Goal: Task Accomplishment & Management: Use online tool/utility

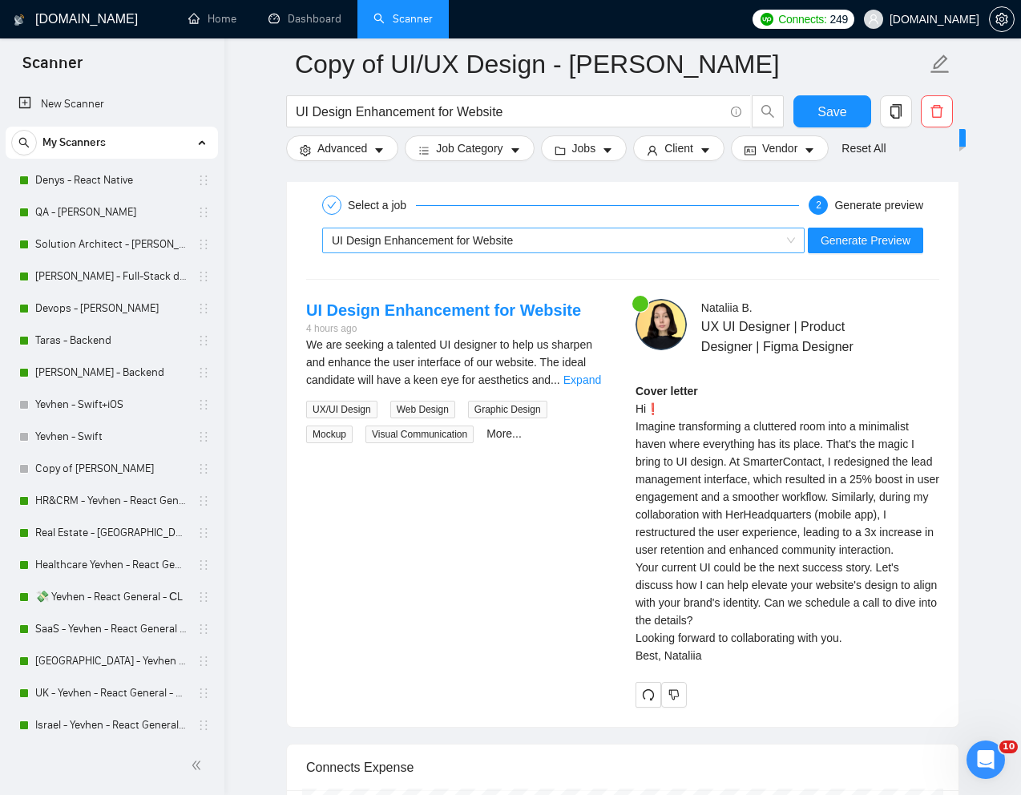
scroll to position [229, 0]
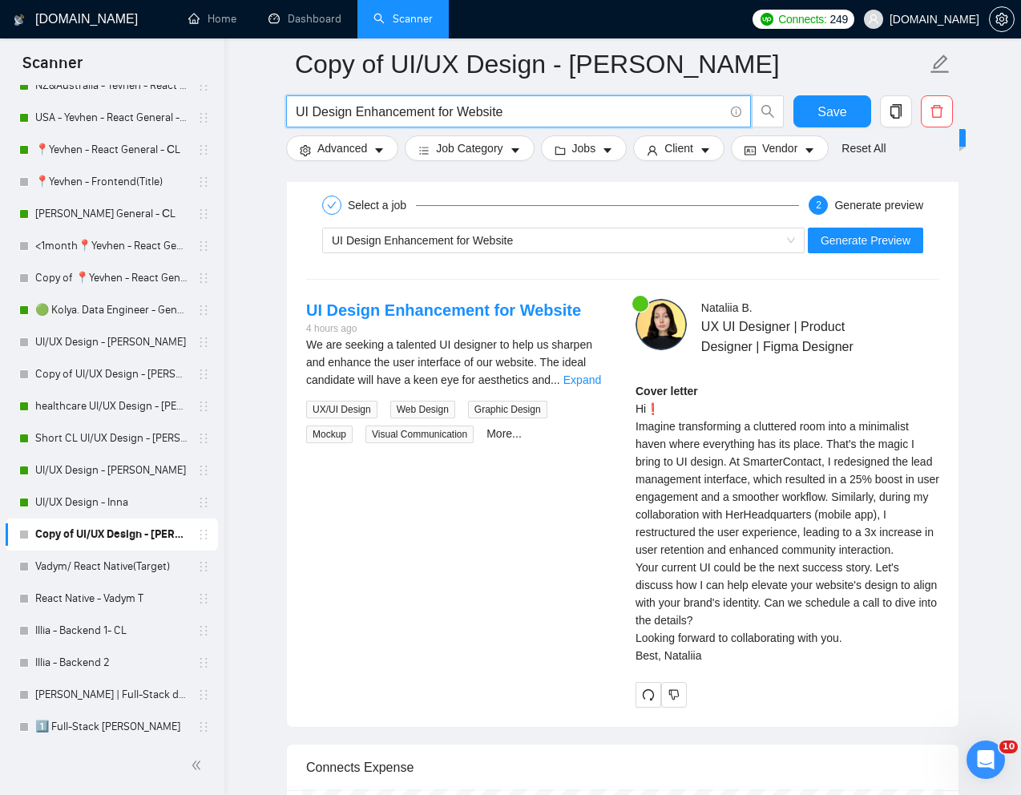
click at [482, 112] on input "UI Design Enhancement for Website" at bounding box center [510, 112] width 428 height 20
paste input "/UX Designer Needed for SaaS Language Services"
type input "UI/UX Designer Needed for SaaS Language Services Website"
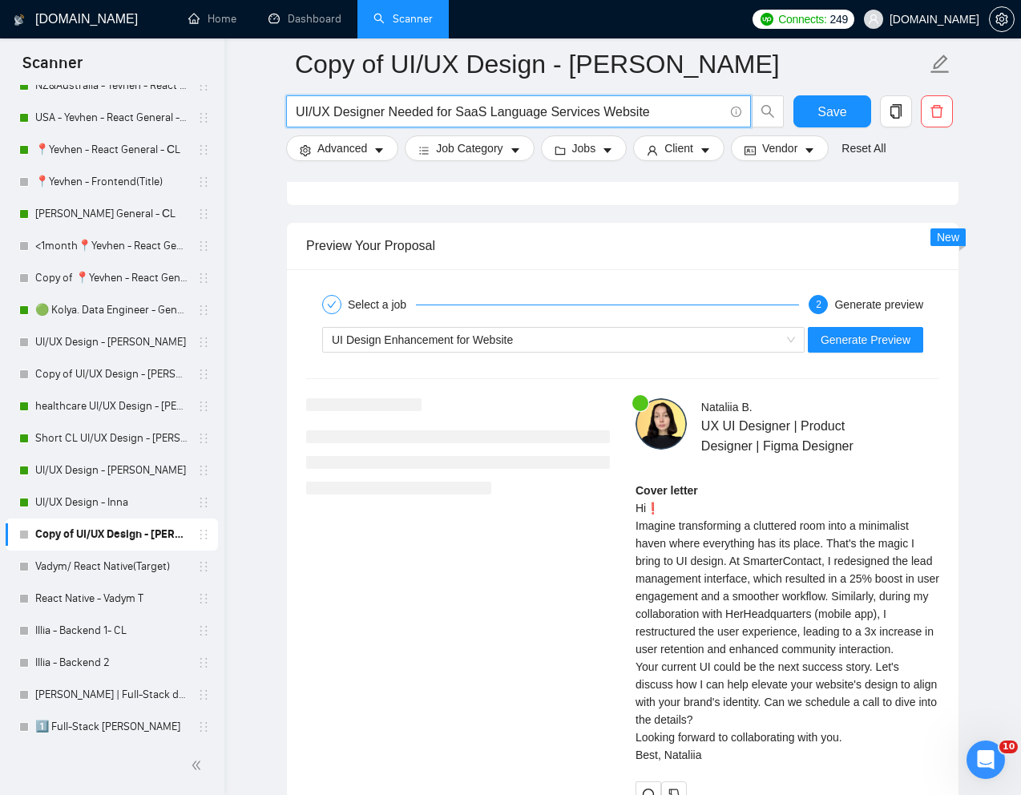
scroll to position [3136, 0]
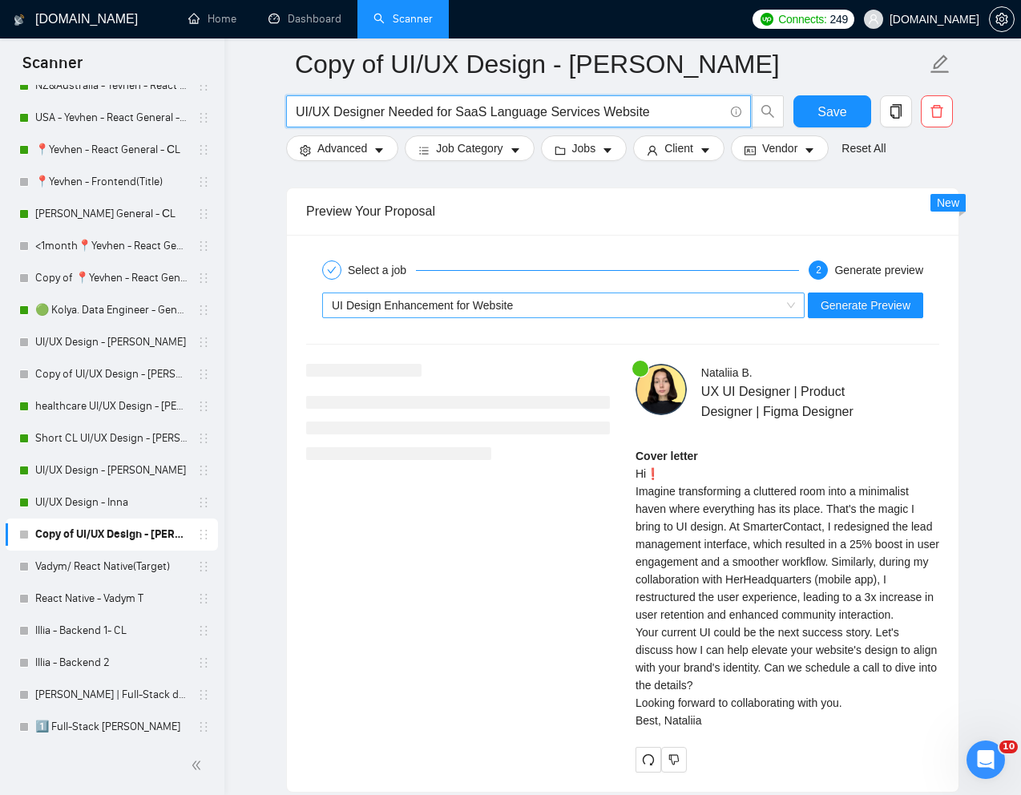
click at [576, 313] on div "UI Design Enhancement for Website" at bounding box center [556, 305] width 449 height 24
type input "UI/UX Designer Needed for SaaS Language Services Website"
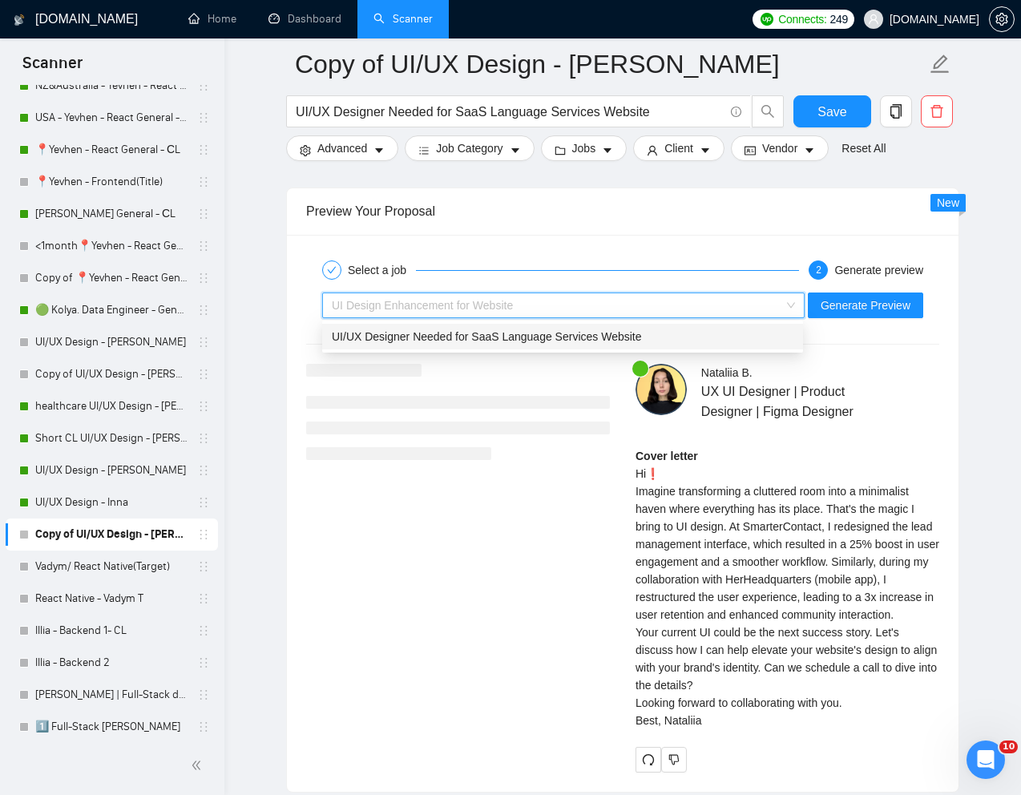
click at [538, 331] on span "UI/UX Designer Needed for SaaS Language Services Website" at bounding box center [487, 336] width 310 height 13
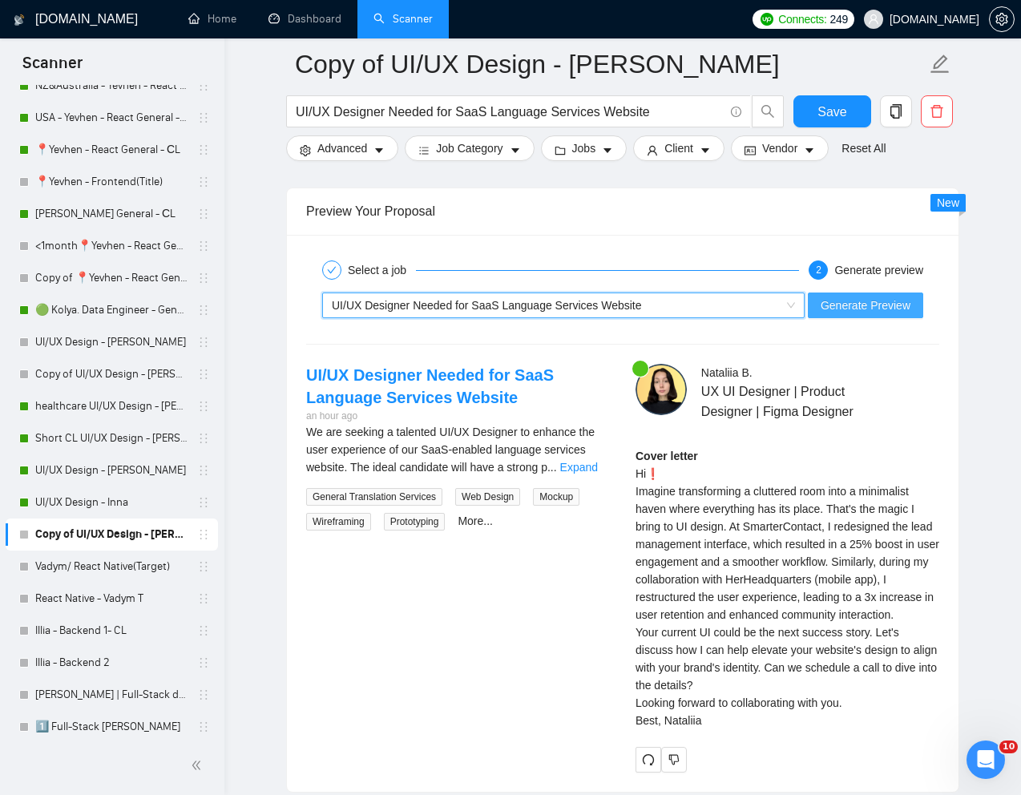
click at [827, 309] on span "Generate Preview" at bounding box center [866, 306] width 90 height 18
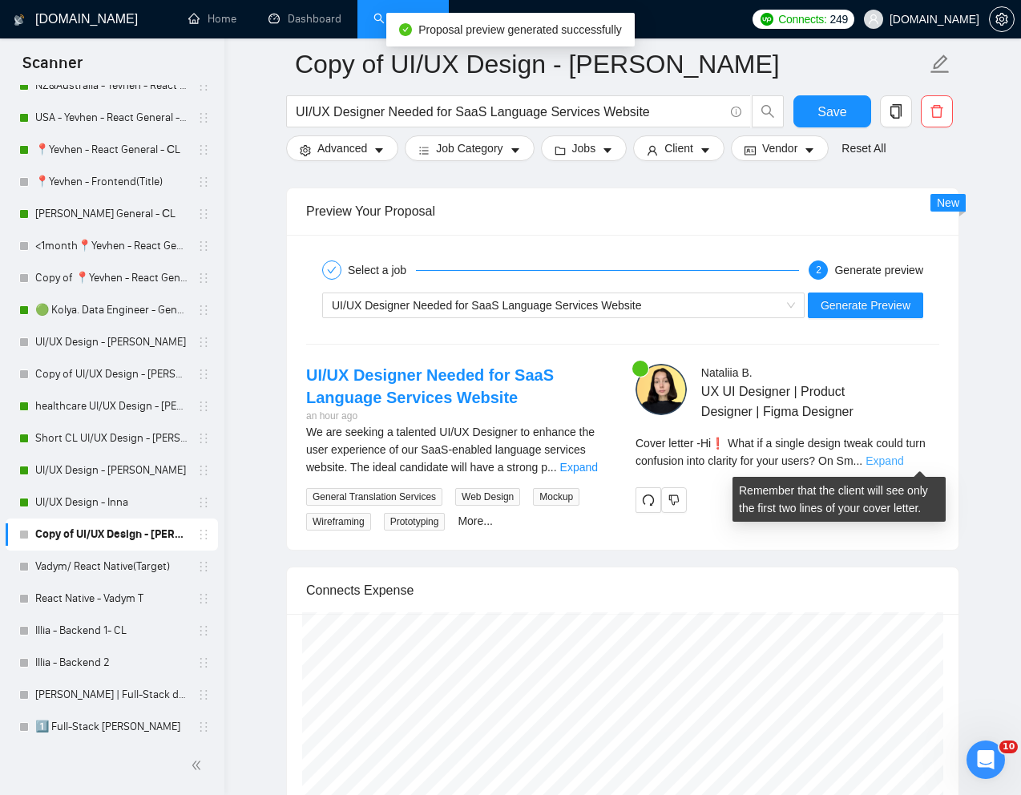
click at [903, 461] on link "Expand" at bounding box center [885, 460] width 38 height 13
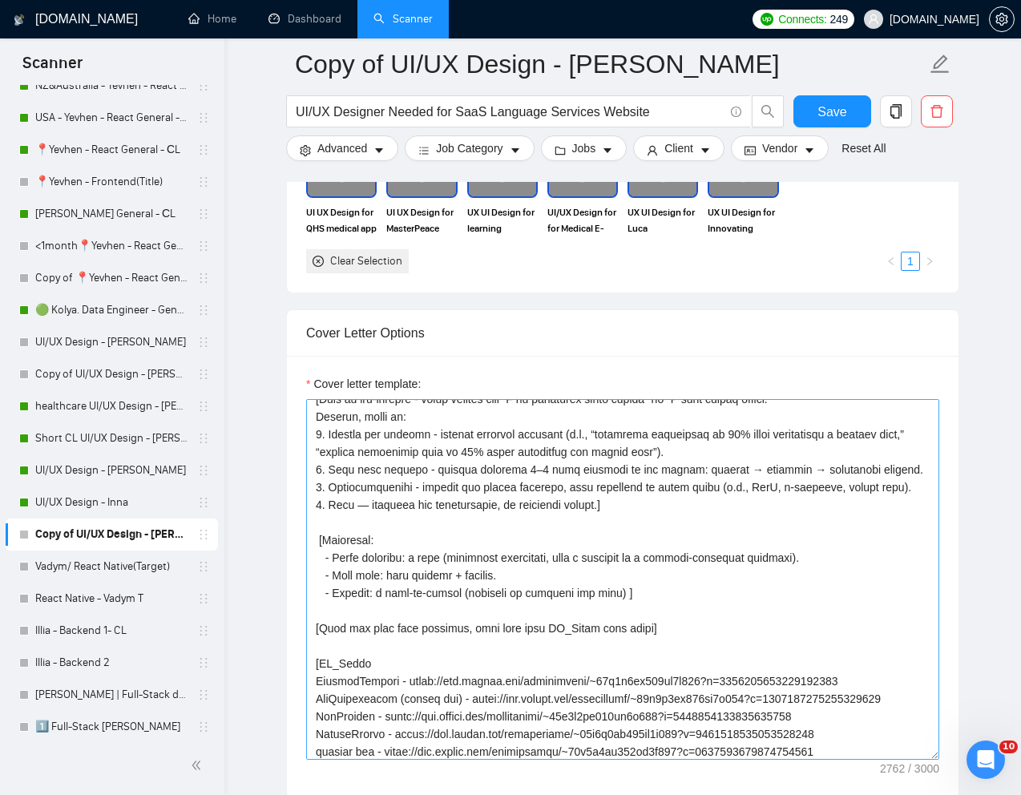
scroll to position [77, 0]
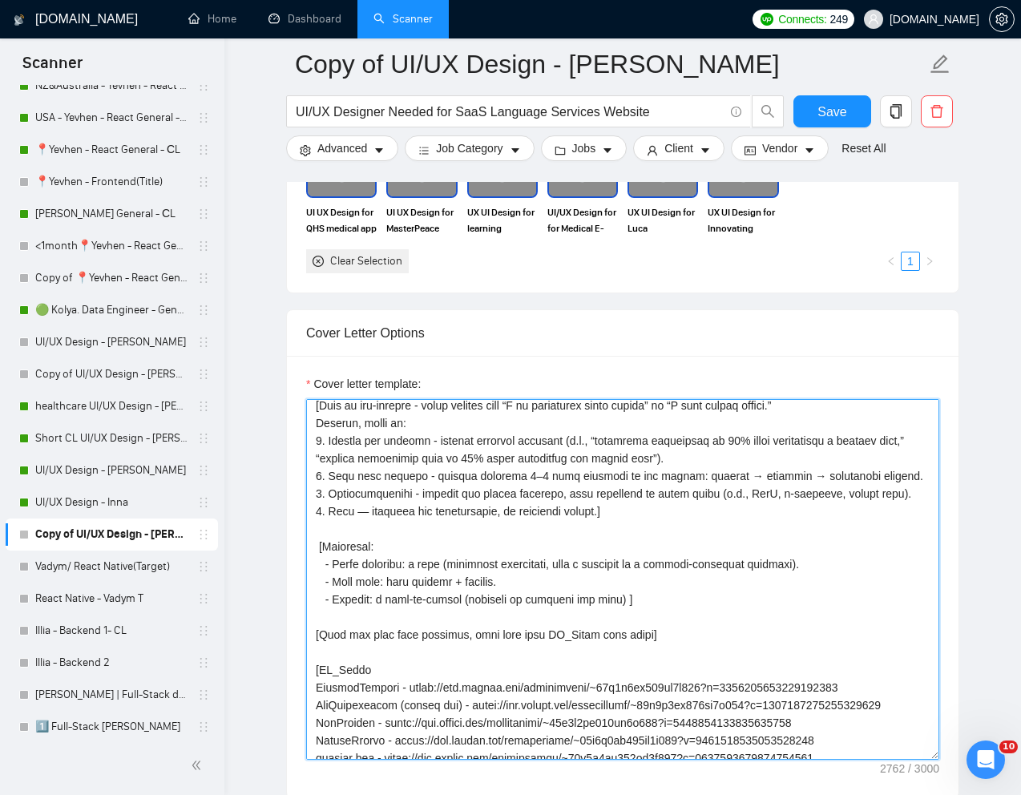
click at [383, 638] on textarea "Cover letter template:" at bounding box center [622, 579] width 633 height 361
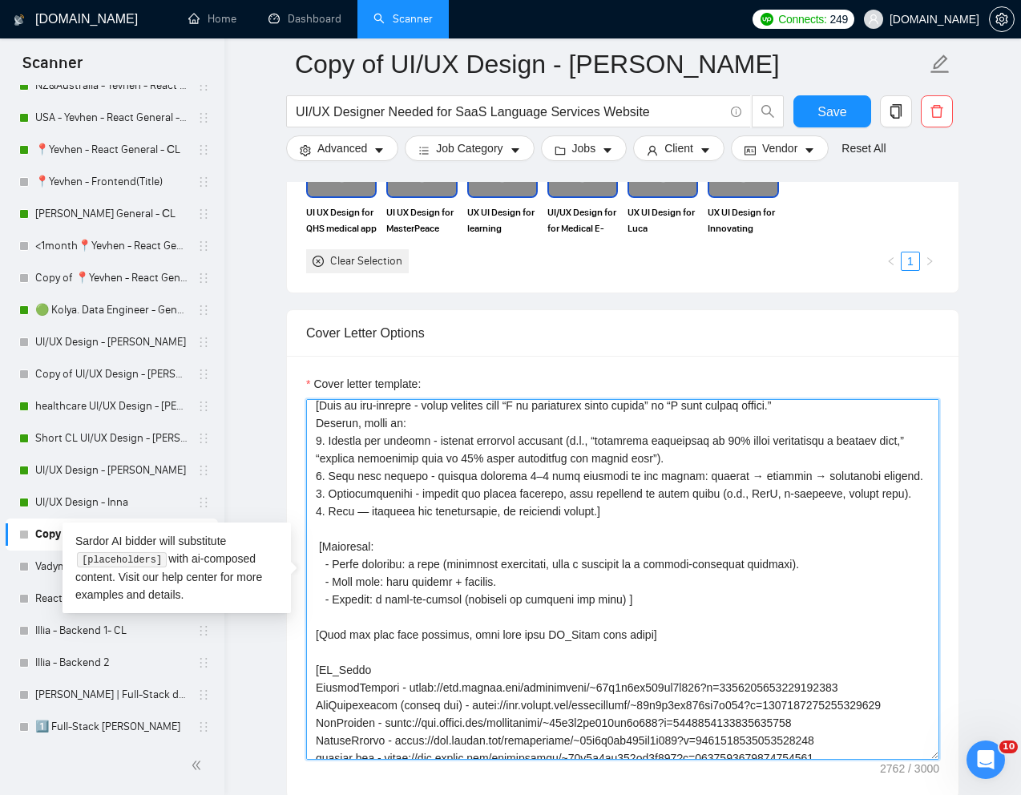
click at [383, 638] on textarea "Cover letter template:" at bounding box center [622, 579] width 633 height 361
click at [429, 632] on textarea "Cover letter template:" at bounding box center [622, 579] width 633 height 361
drag, startPoint x: 678, startPoint y: 633, endPoint x: 317, endPoint y: 636, distance: 361.5
click at [317, 636] on textarea "Cover letter template:" at bounding box center [622, 579] width 633 height 361
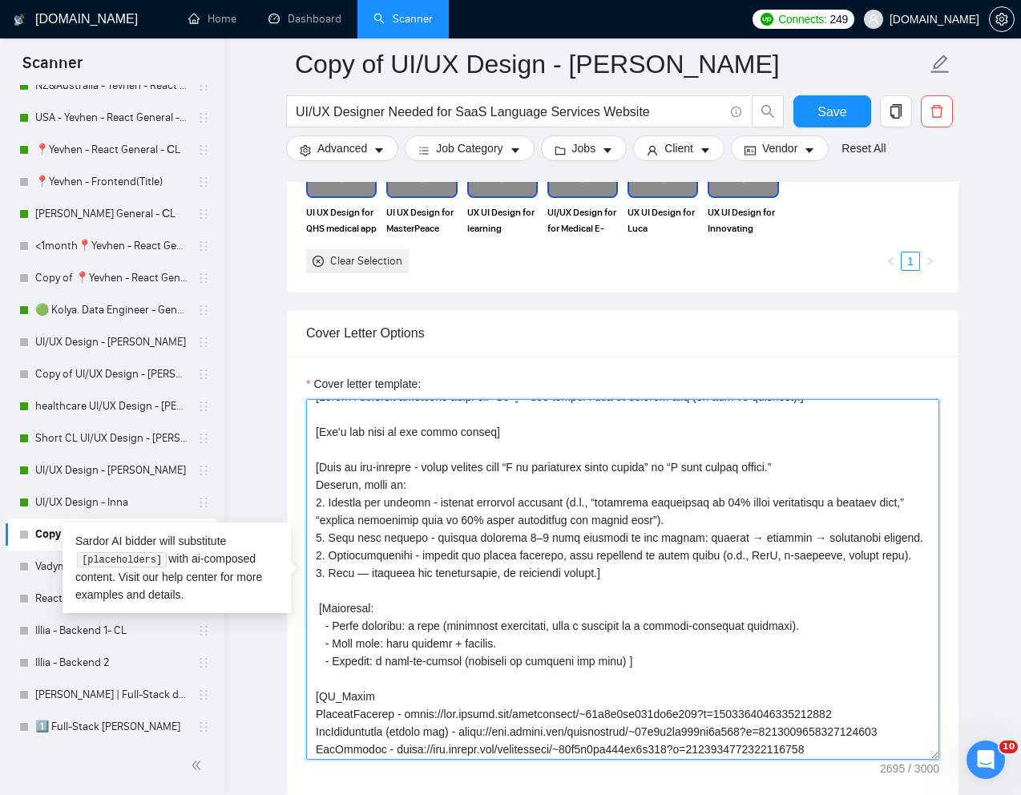
scroll to position [0, 0]
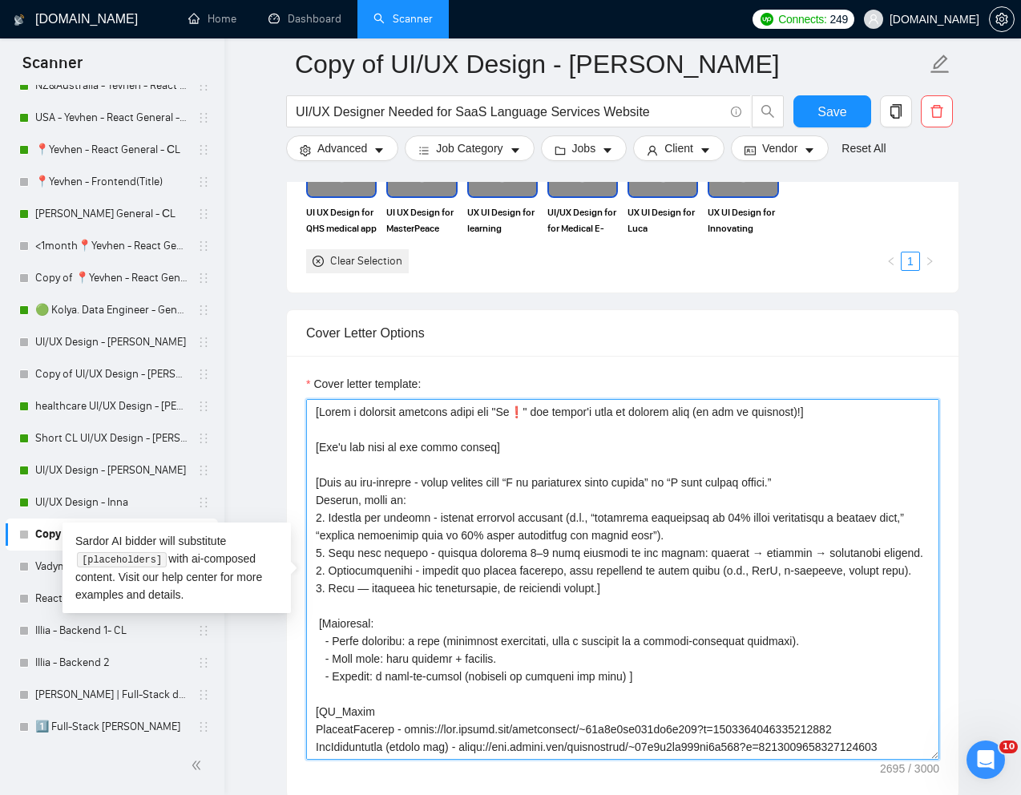
click at [460, 462] on textarea "Cover letter template:" at bounding box center [622, 579] width 633 height 361
paste textarea "[When you provide examples, take them from PR_Links with links]"
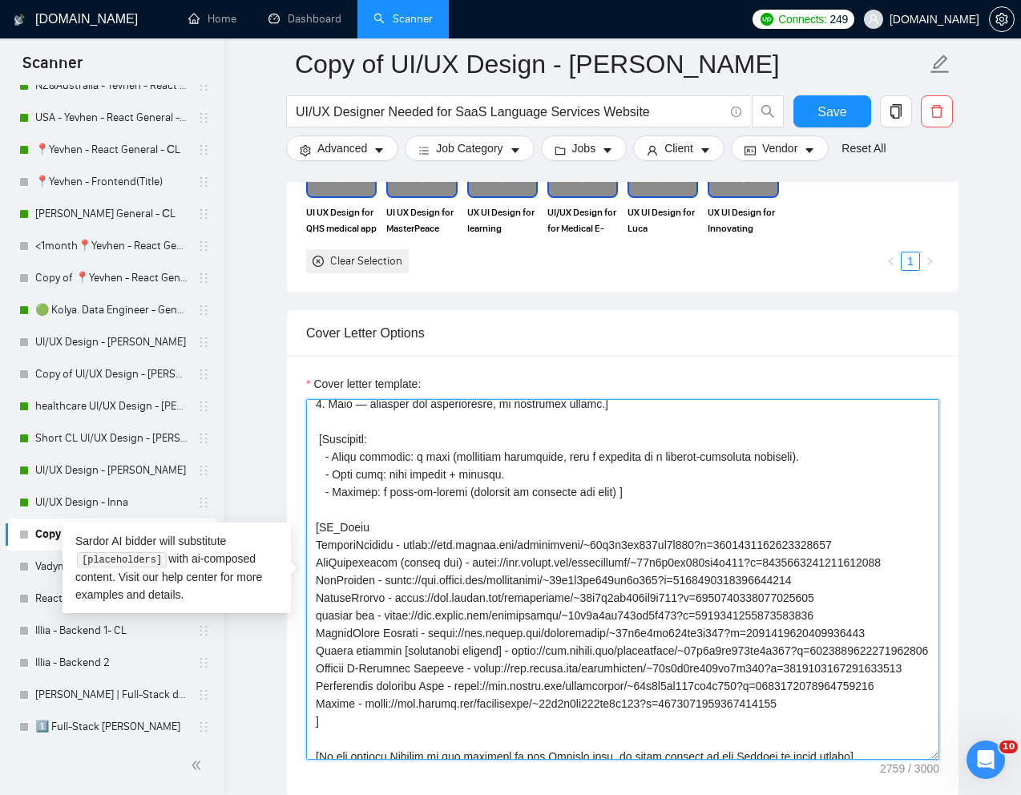
scroll to position [221, 0]
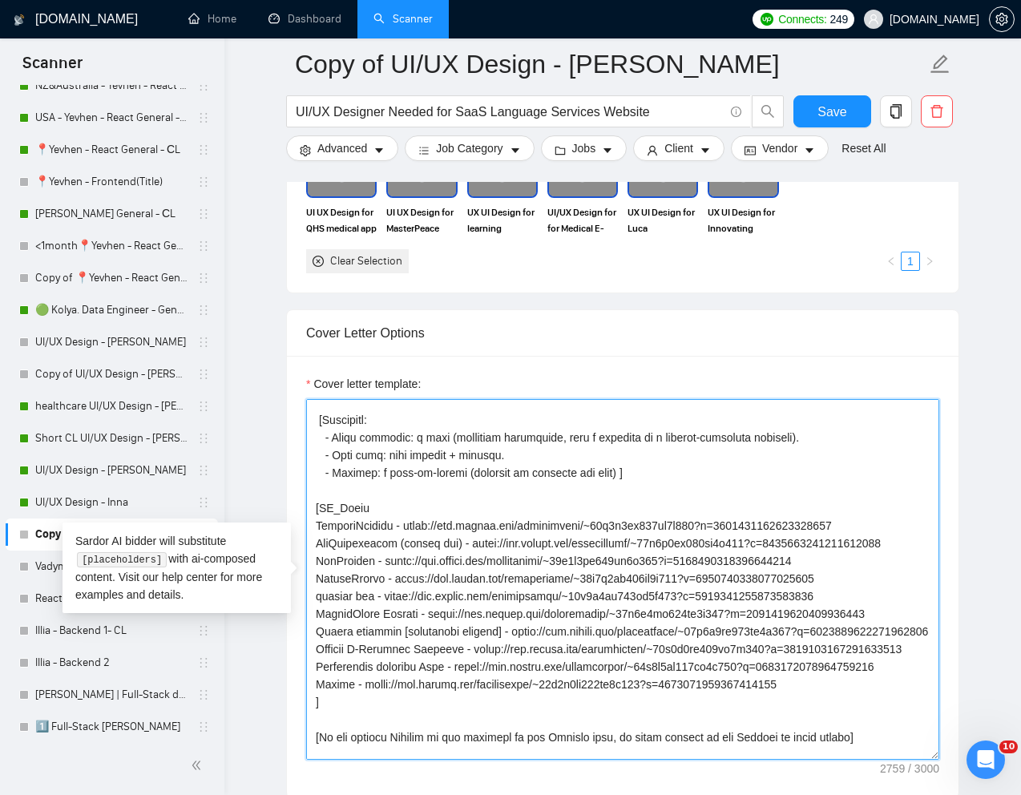
drag, startPoint x: 317, startPoint y: 529, endPoint x: 906, endPoint y: 624, distance: 596.8
click at [906, 624] on textarea "Cover letter template:" at bounding box center [622, 579] width 633 height 361
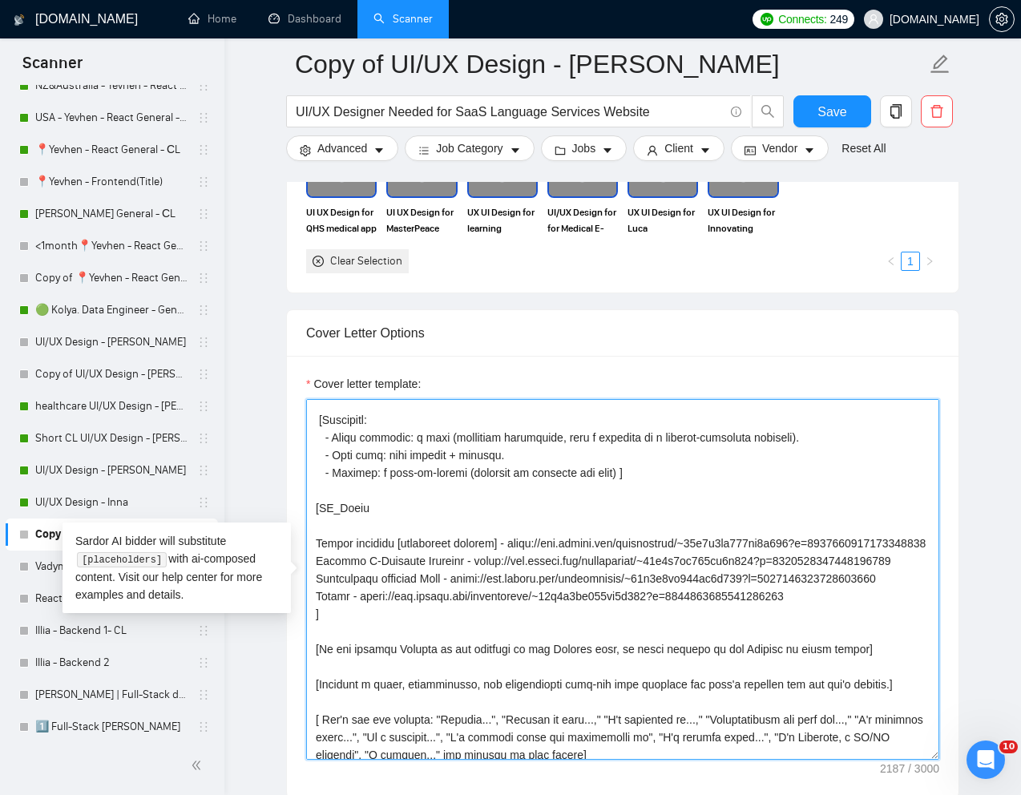
drag, startPoint x: 313, startPoint y: 631, endPoint x: 846, endPoint y: 649, distance: 533.3
click at [846, 649] on textarea "Cover letter template:" at bounding box center [622, 579] width 633 height 361
click at [826, 651] on textarea "Cover letter template:" at bounding box center [622, 579] width 633 height 361
drag, startPoint x: 829, startPoint y: 632, endPoint x: 313, endPoint y: 634, distance: 515.4
click at [313, 634] on textarea "Cover letter template:" at bounding box center [622, 579] width 633 height 361
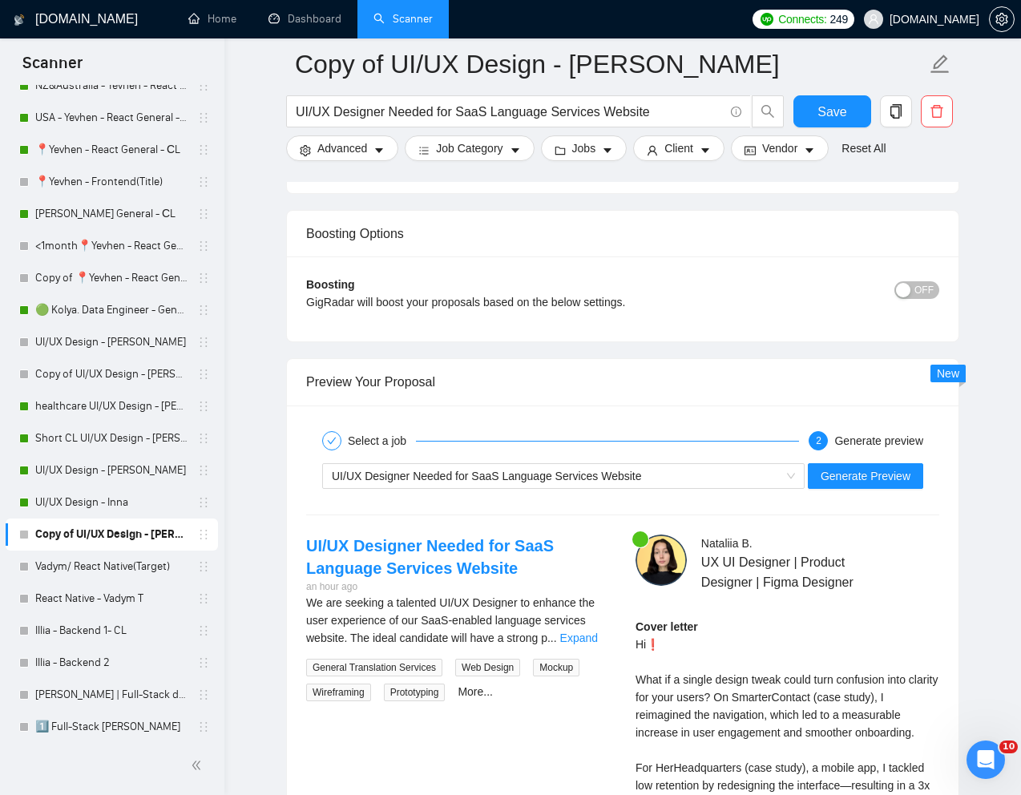
scroll to position [2989, 0]
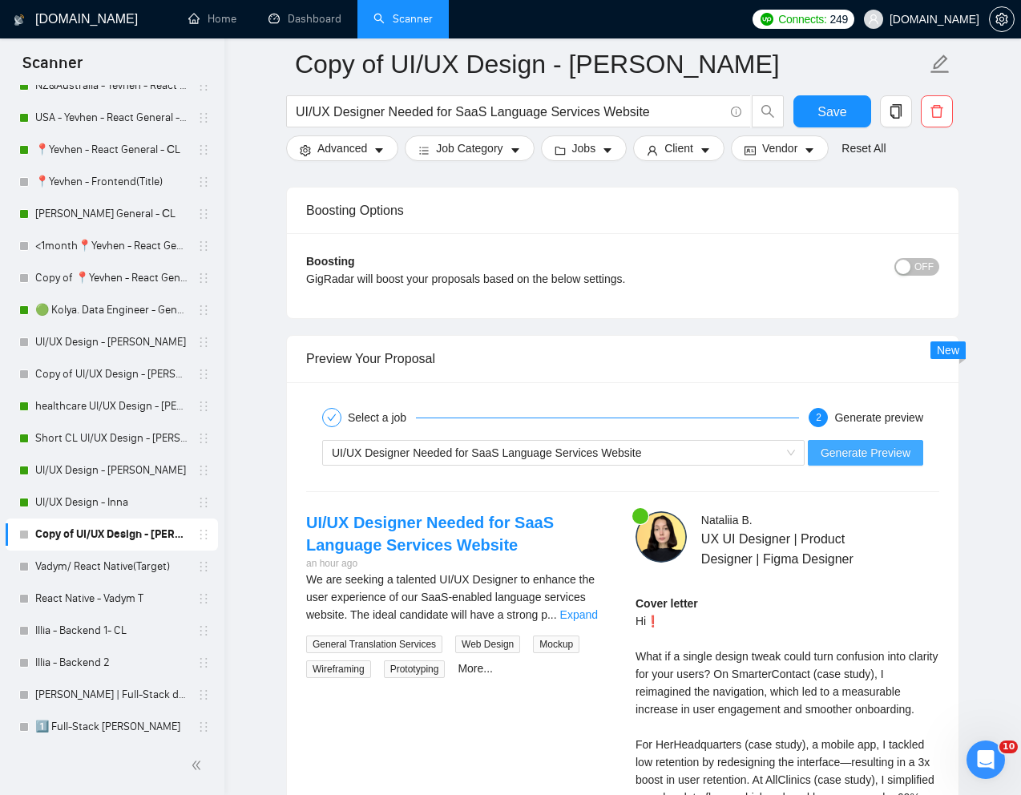
click at [866, 465] on button "Generate Preview" at bounding box center [865, 453] width 115 height 26
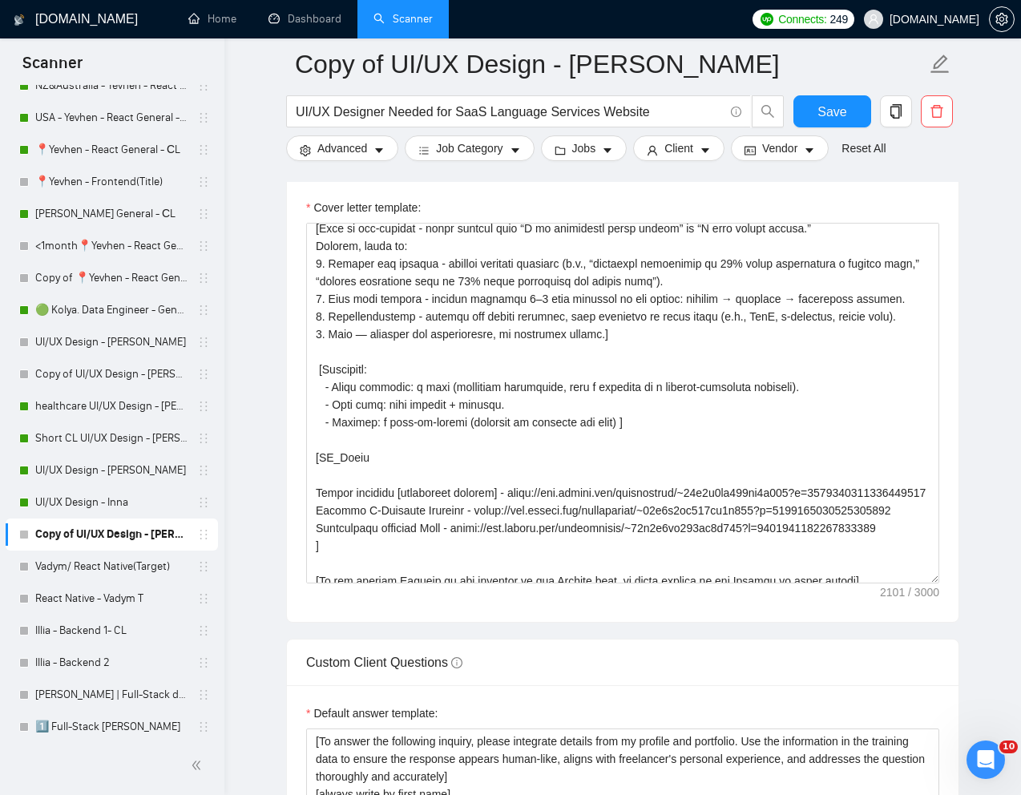
scroll to position [0, 0]
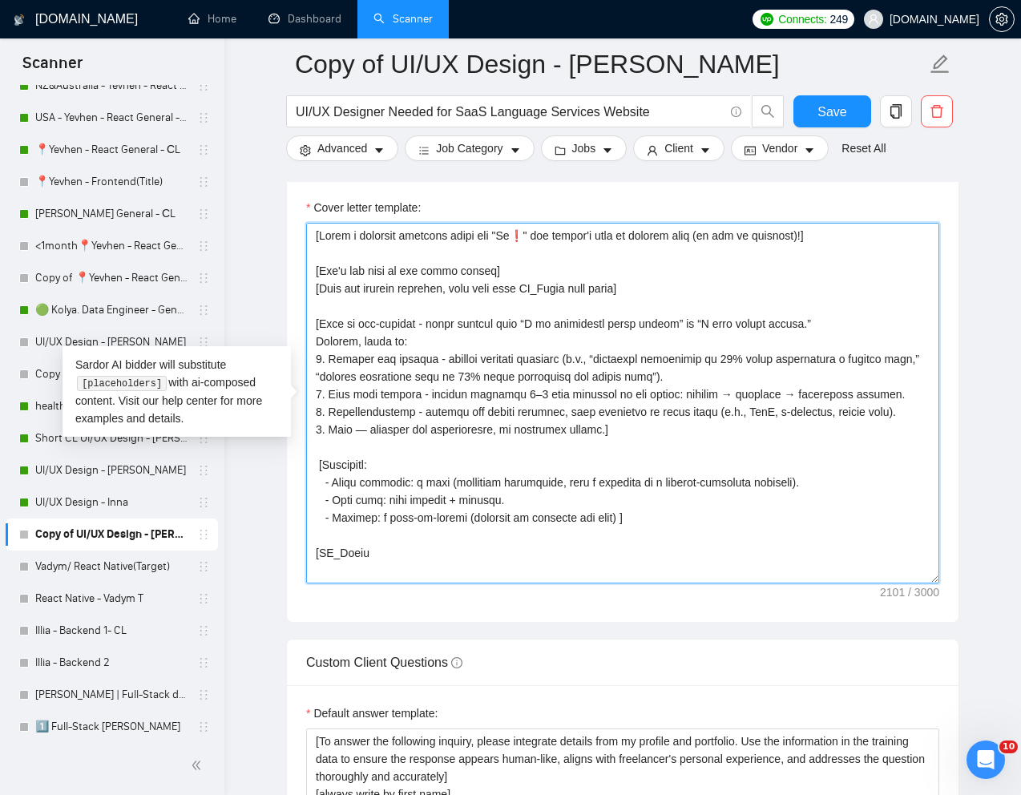
drag, startPoint x: 682, startPoint y: 291, endPoint x: 310, endPoint y: 287, distance: 371.9
click at [310, 287] on textarea "Cover letter template:" at bounding box center [622, 403] width 633 height 361
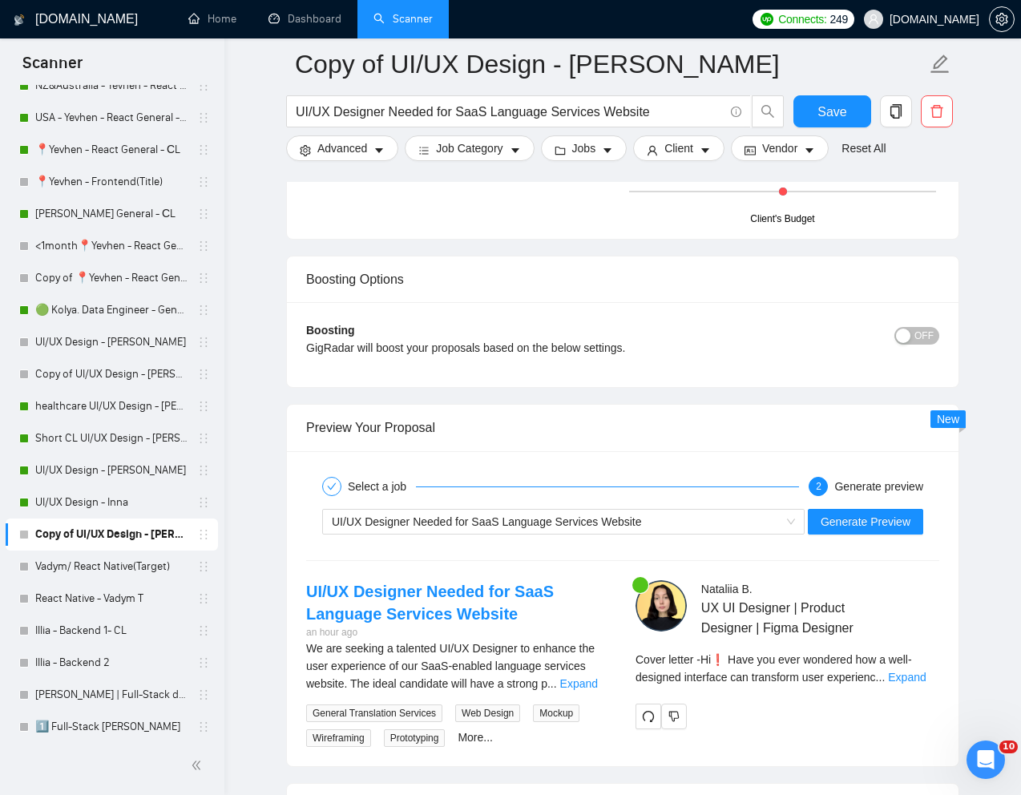
scroll to position [3202, 0]
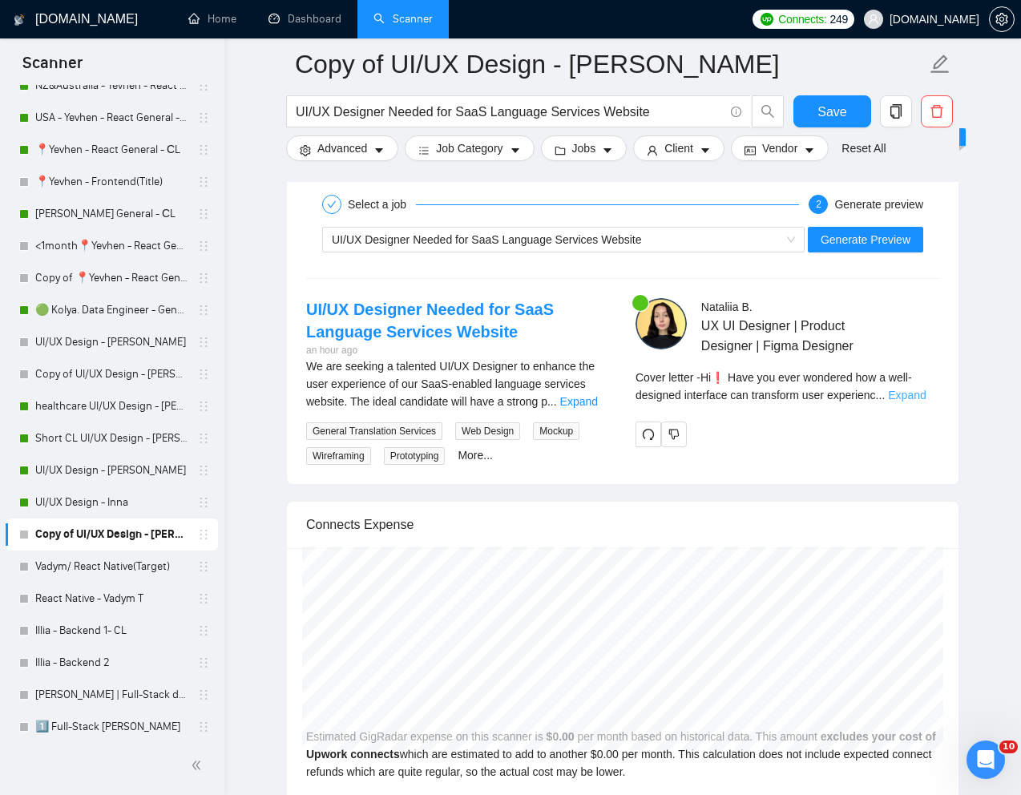
click at [926, 395] on link "Expand" at bounding box center [907, 395] width 38 height 13
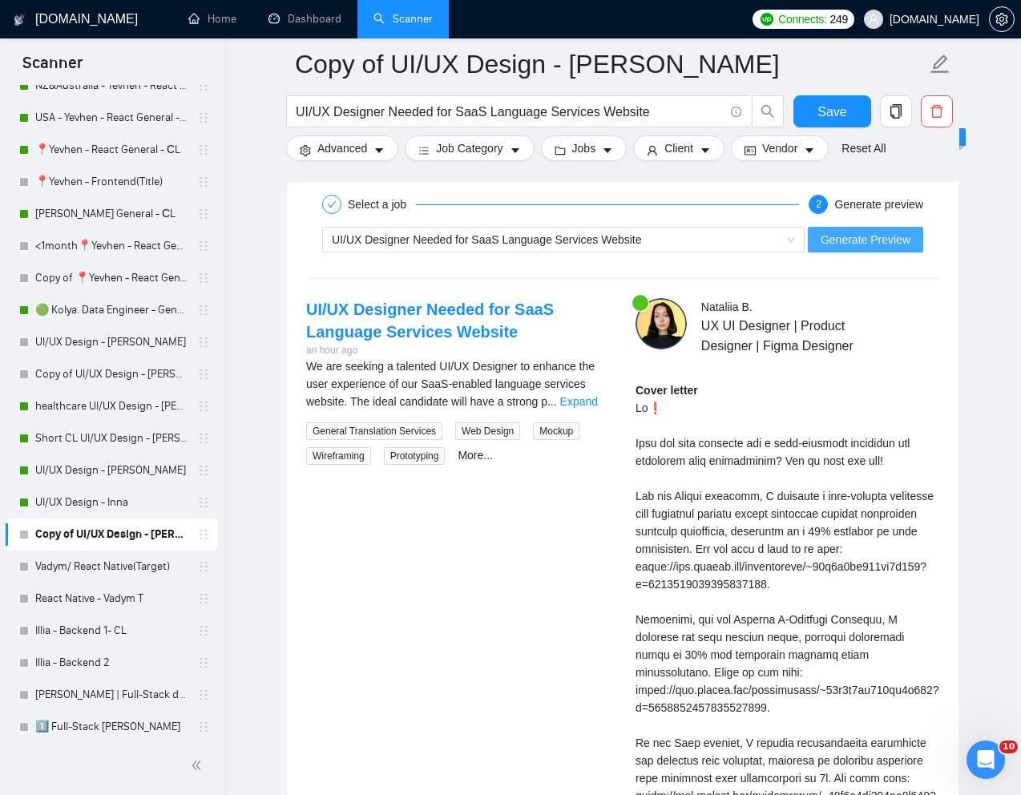
click at [887, 237] on span "Generate Preview" at bounding box center [866, 240] width 90 height 18
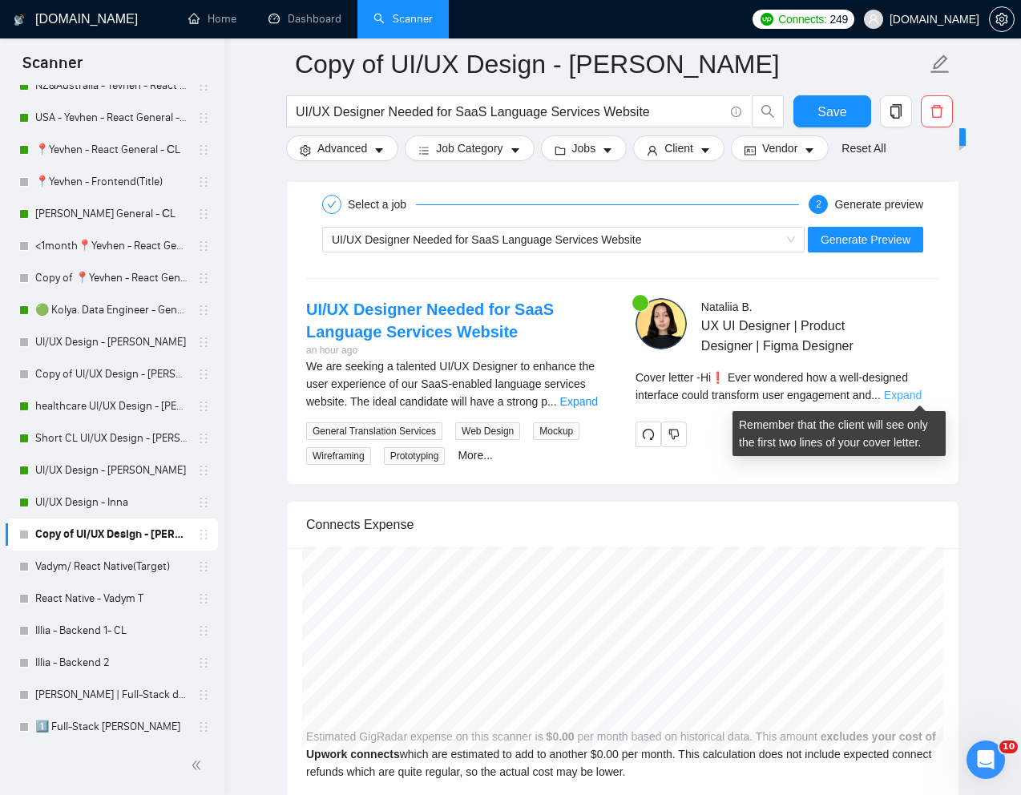
click at [915, 398] on link "Expand" at bounding box center [903, 395] width 38 height 13
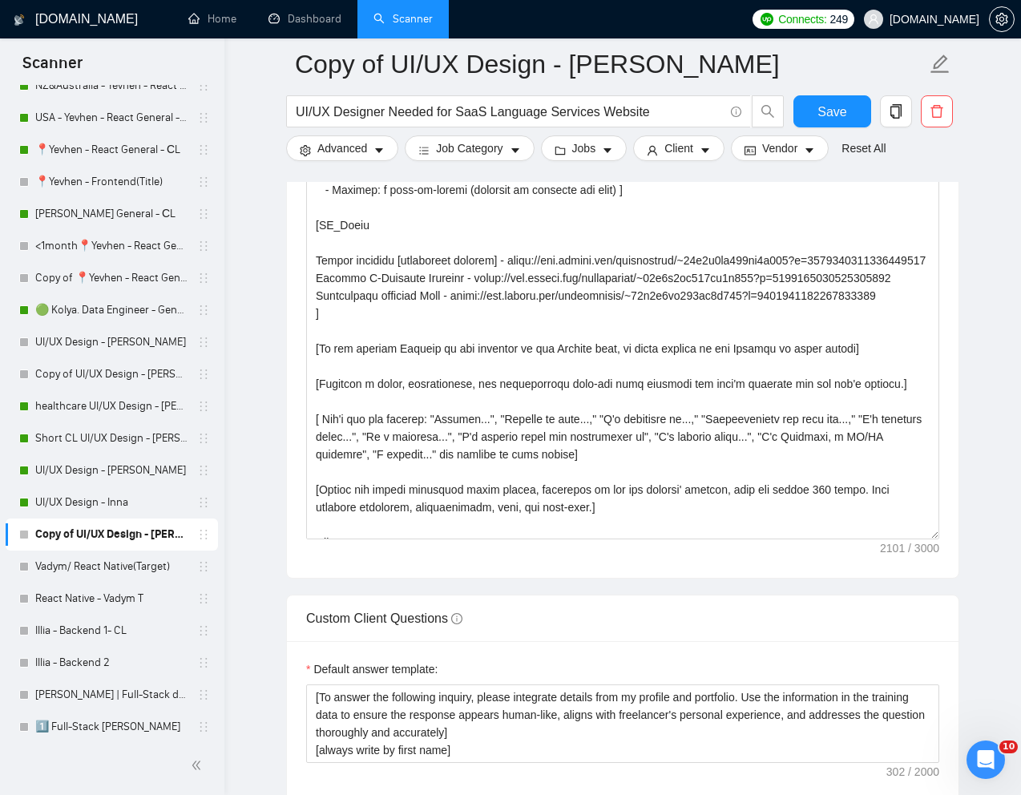
scroll to position [282, 0]
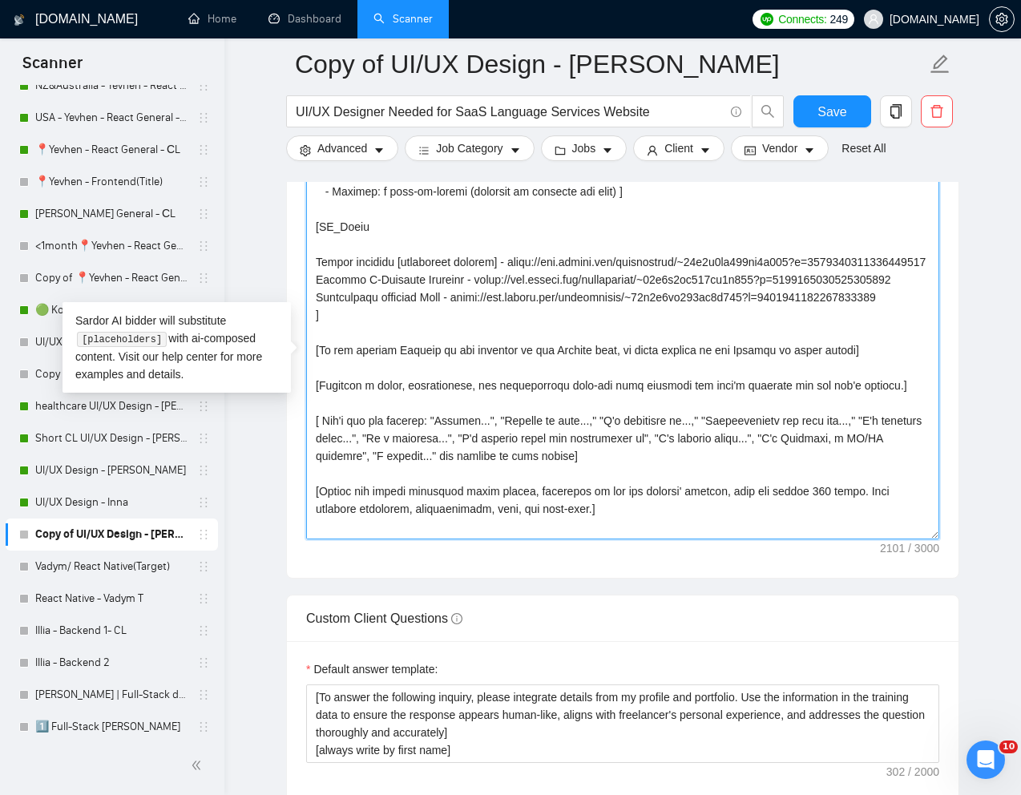
drag, startPoint x: 317, startPoint y: 262, endPoint x: 483, endPoint y: 277, distance: 166.6
click at [483, 277] on textarea "Cover letter template:" at bounding box center [622, 359] width 633 height 361
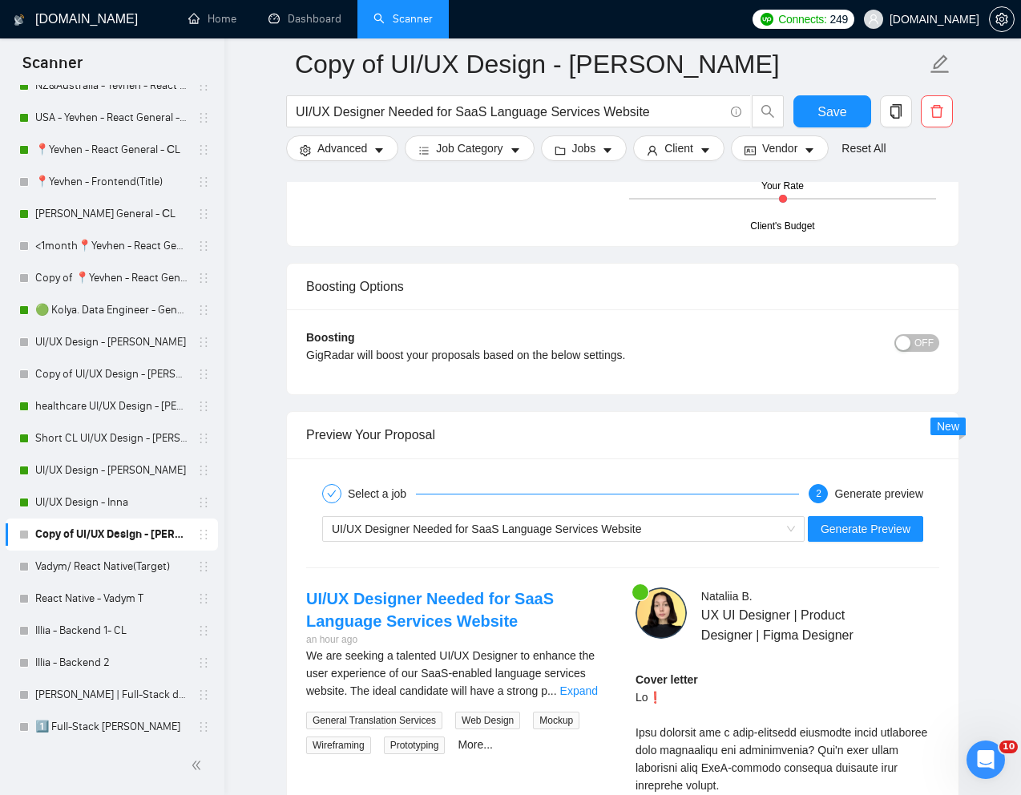
scroll to position [2954, 0]
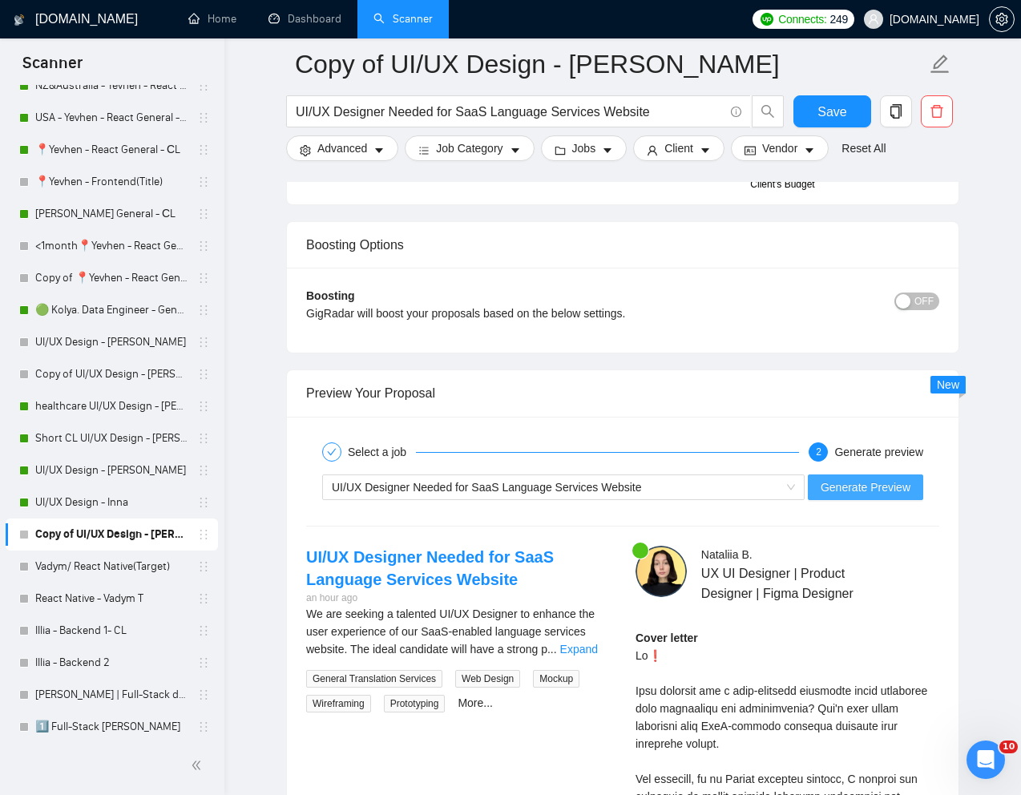
type textarea "[Lorem i dolorsit ametcons adipi eli "Se❗" doe tempor'i utla et dolorem aliq (e…"
click at [889, 497] on button "Generate Preview" at bounding box center [865, 487] width 115 height 26
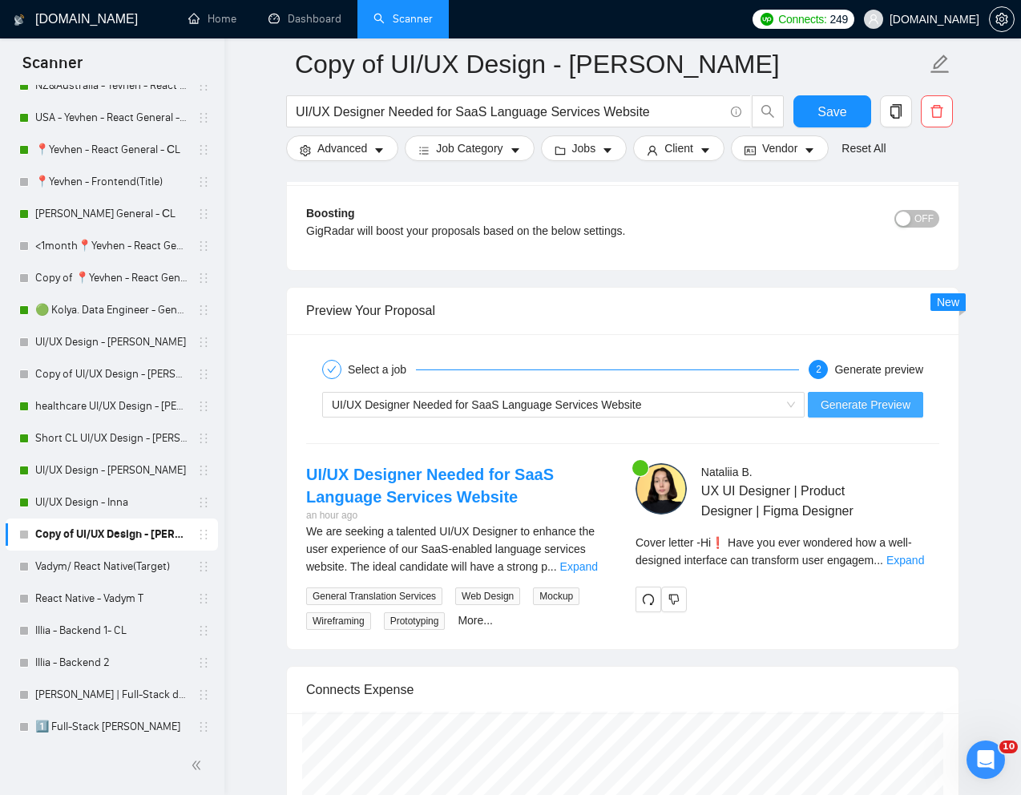
scroll to position [3054, 0]
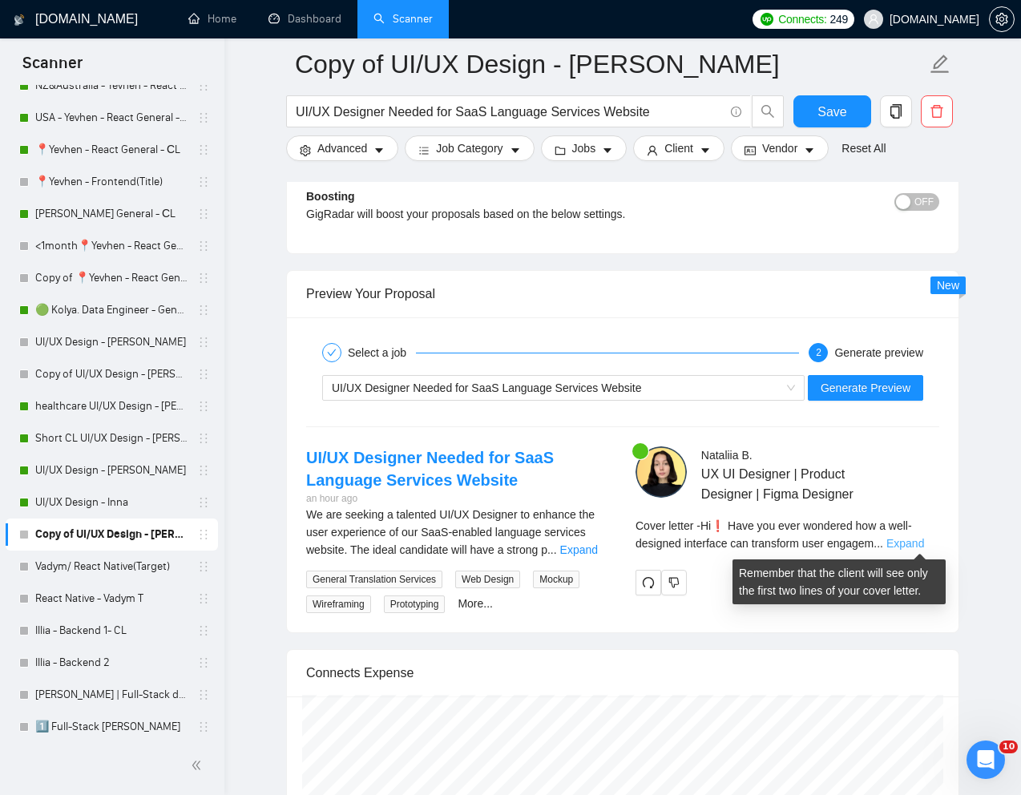
click at [910, 544] on link "Expand" at bounding box center [905, 543] width 38 height 13
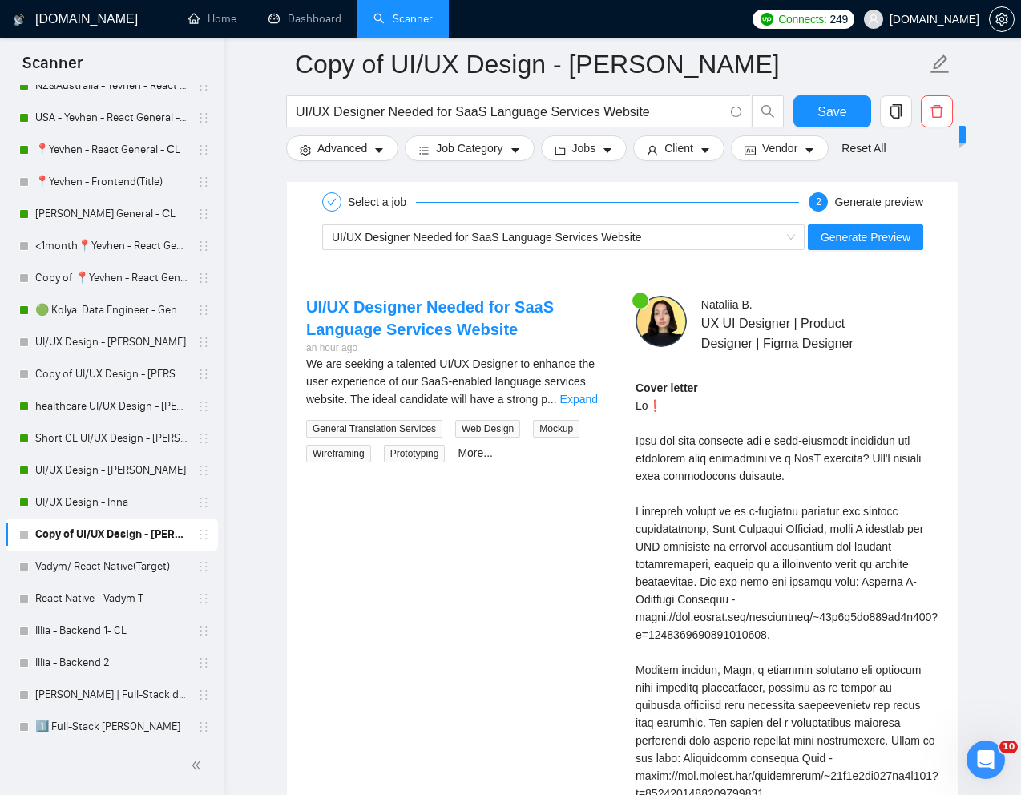
scroll to position [3202, 0]
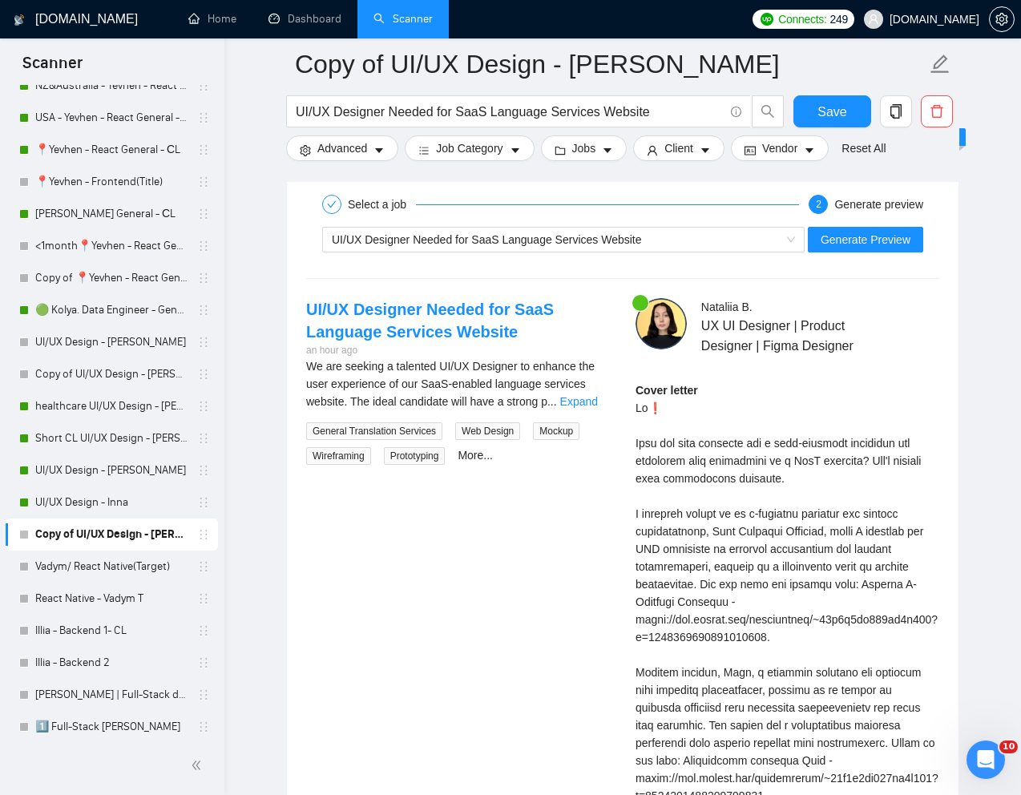
click at [636, 410] on div "Cover letter" at bounding box center [788, 673] width 304 height 582
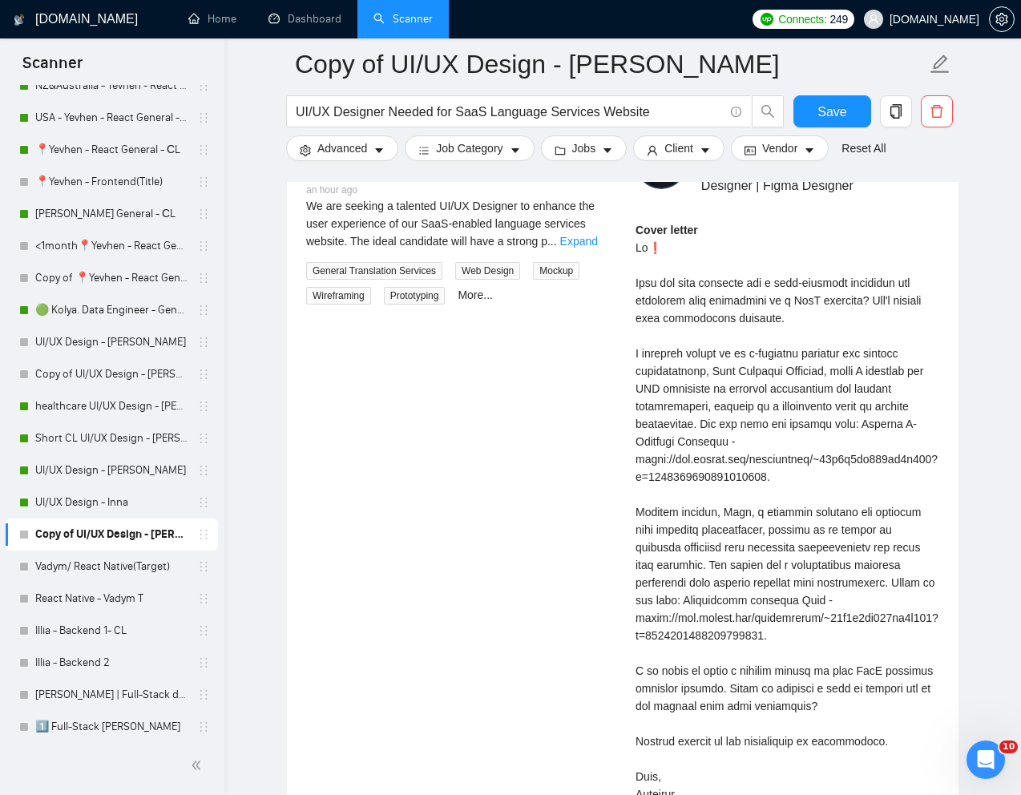
scroll to position [3369, 0]
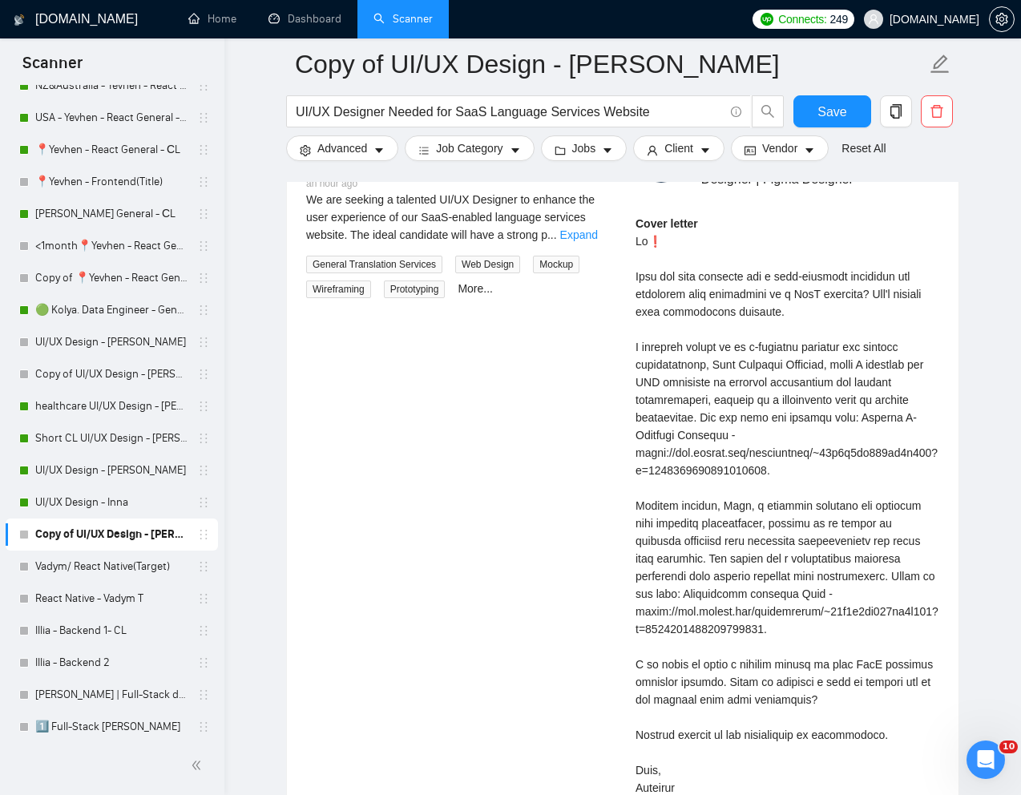
click at [636, 237] on div "Cover letter" at bounding box center [788, 506] width 304 height 582
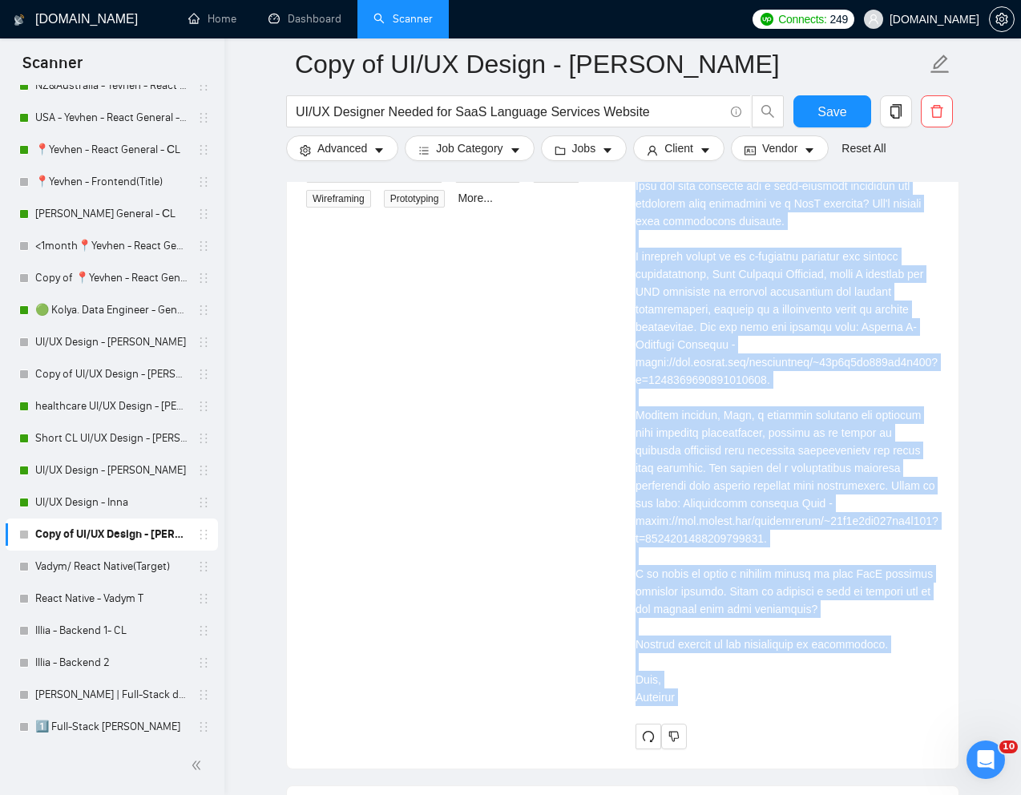
scroll to position [3486, 0]
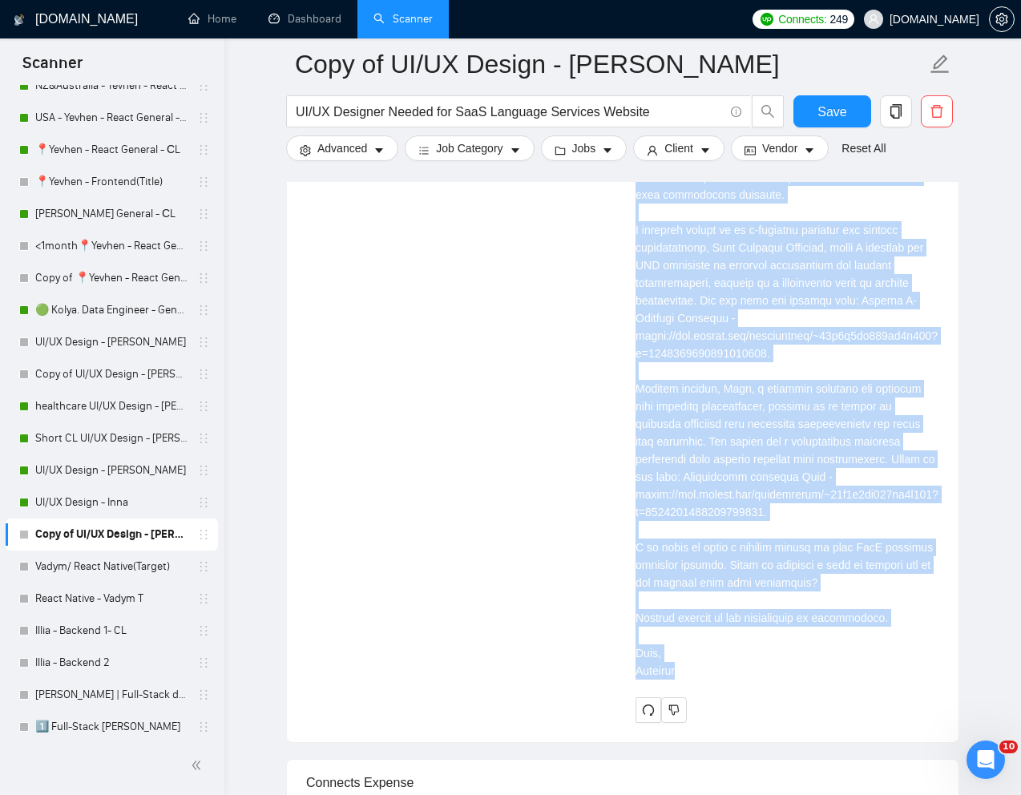
drag, startPoint x: 637, startPoint y: 277, endPoint x: 752, endPoint y: 702, distance: 440.0
click at [752, 702] on div "[PERSON_NAME] UX UI Designer | Product Designer | Figma Designer Cover letter" at bounding box center [787, 368] width 329 height 709
copy div "Have you ever wondered how a well-designed interface can transform user engagem…"
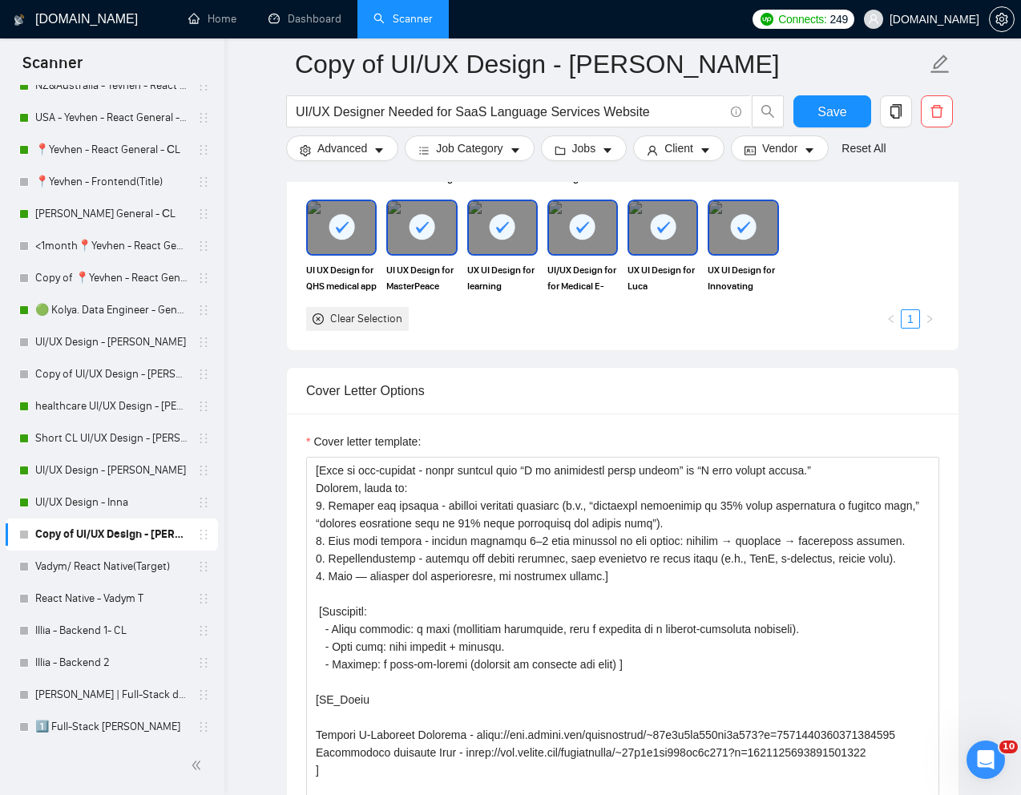
scroll to position [87, 0]
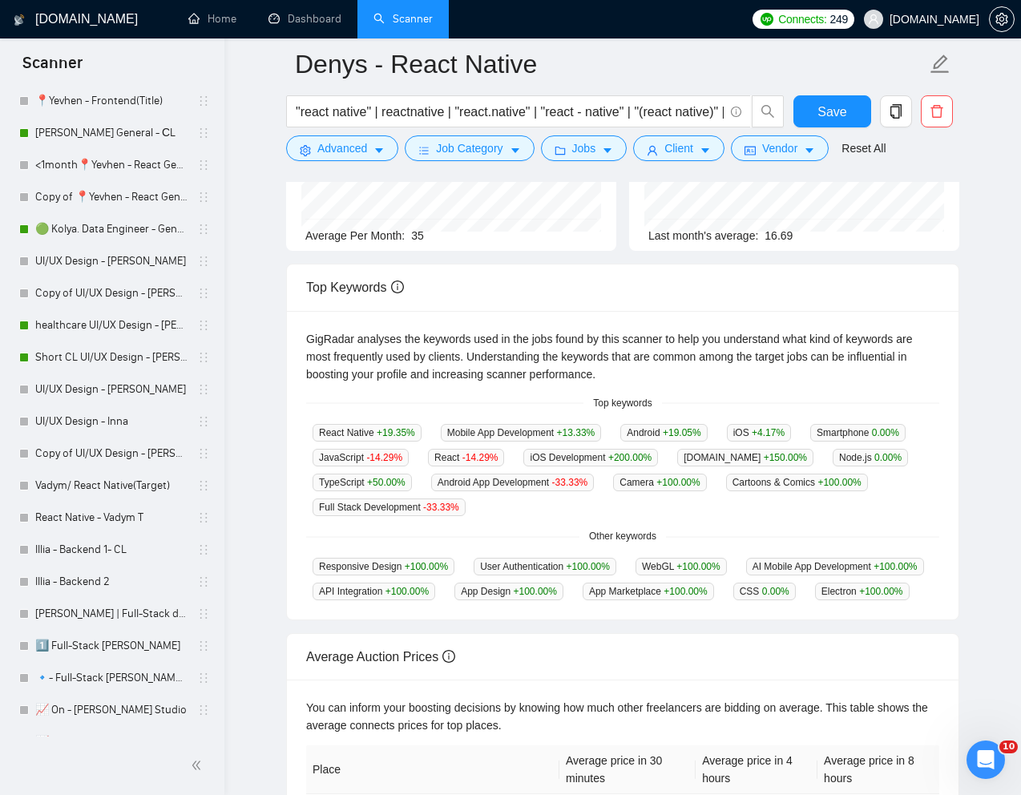
scroll to position [756, 0]
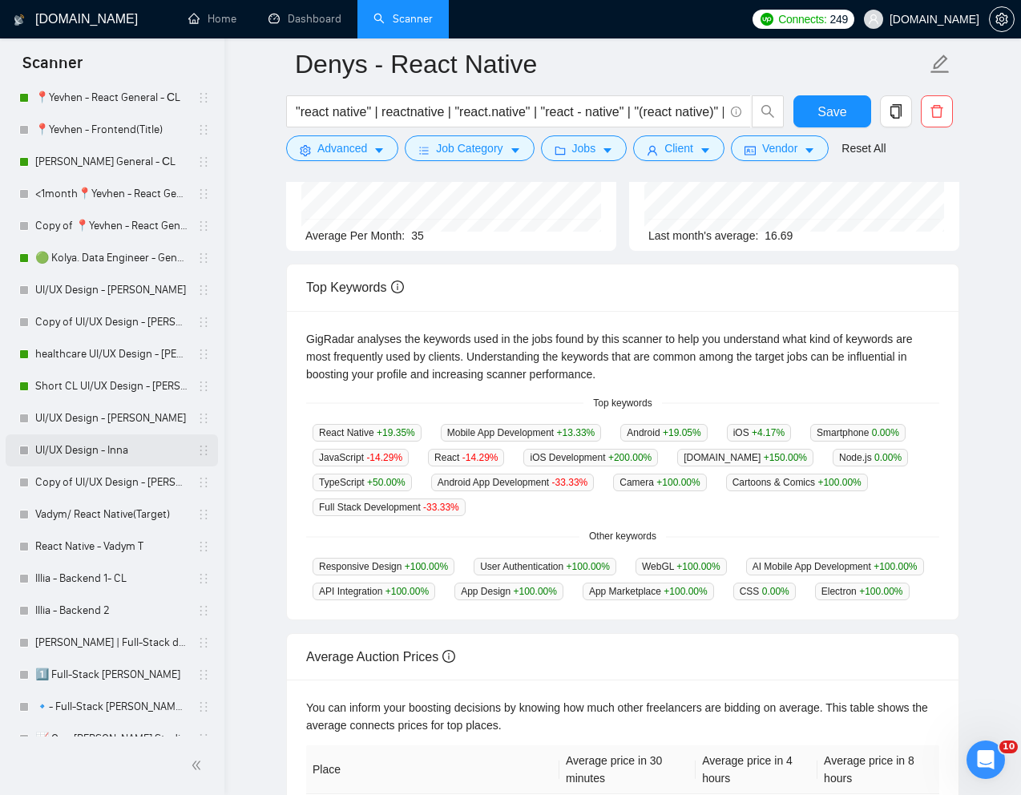
click at [91, 450] on link "UI/UX Design - Inna" at bounding box center [111, 450] width 152 height 32
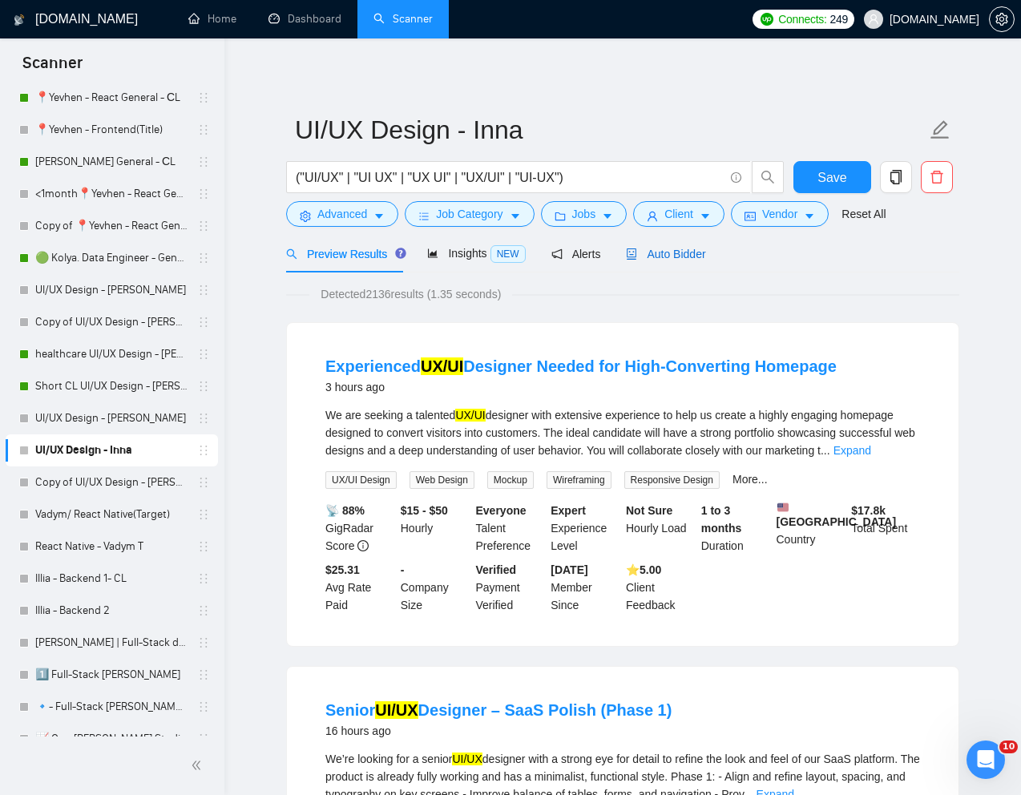
click at [686, 248] on span "Auto Bidder" at bounding box center [665, 254] width 79 height 13
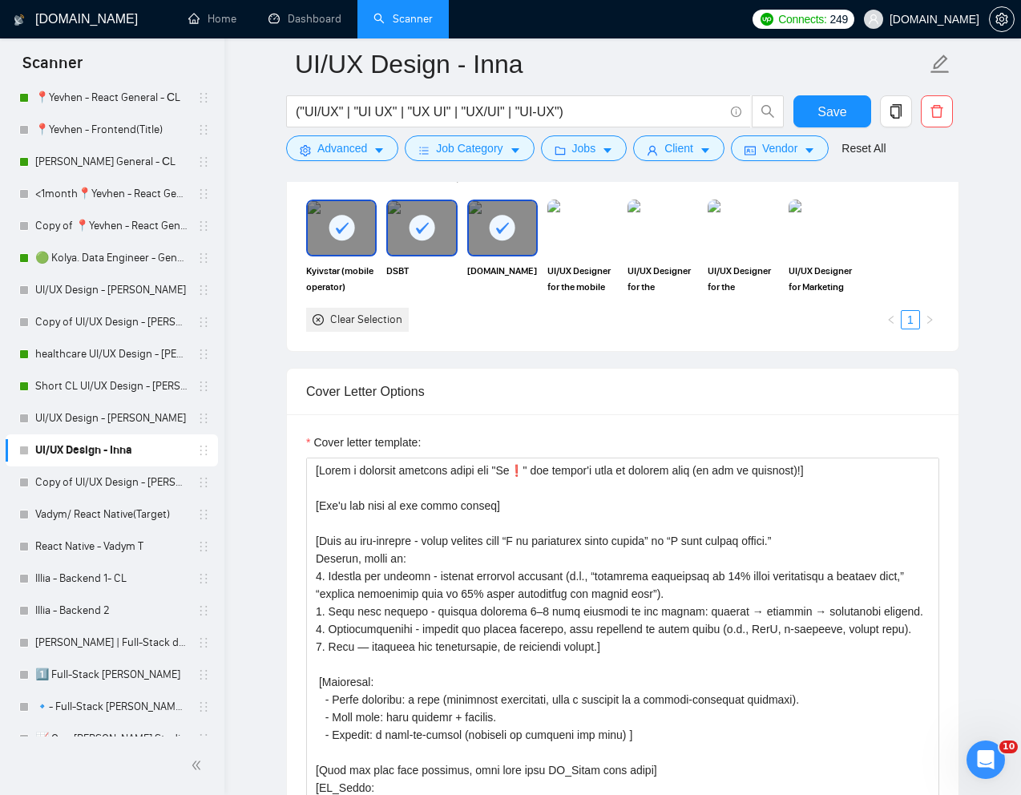
scroll to position [1501, 0]
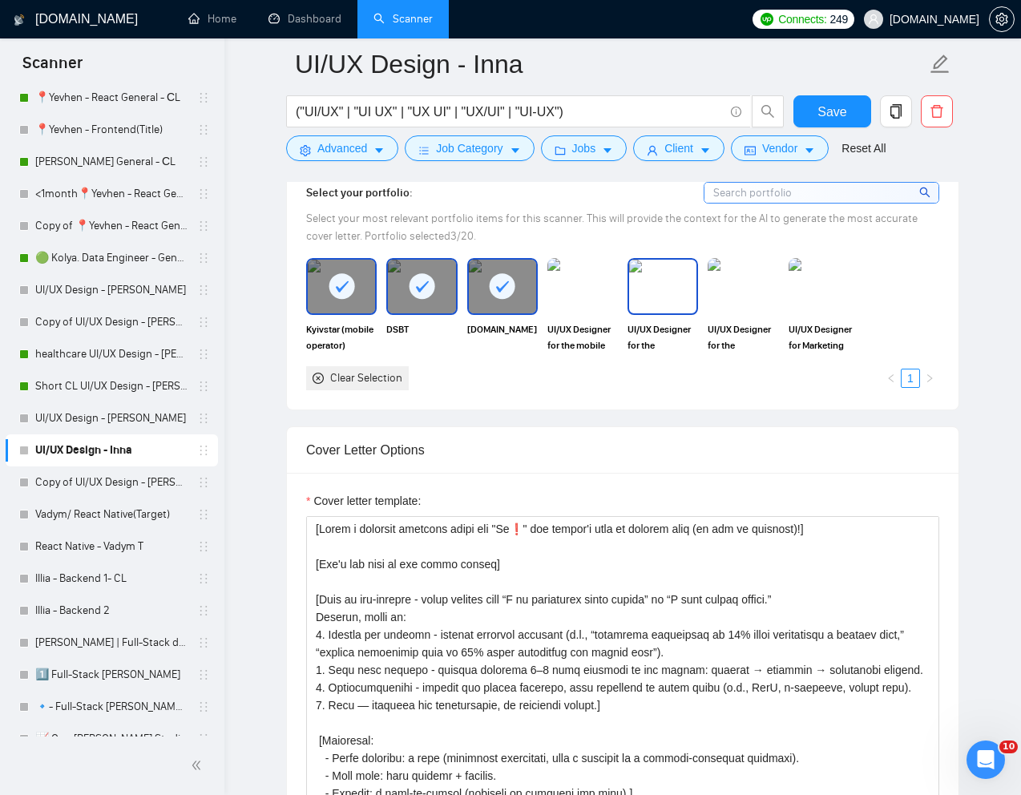
click at [663, 296] on img at bounding box center [662, 286] width 67 height 53
click at [789, 296] on img at bounding box center [824, 286] width 71 height 56
click at [827, 296] on rect at bounding box center [824, 286] width 26 height 26
click at [749, 315] on div "UI/UX Designer for the Healthtech platform | Figma Designer" at bounding box center [743, 305] width 71 height 95
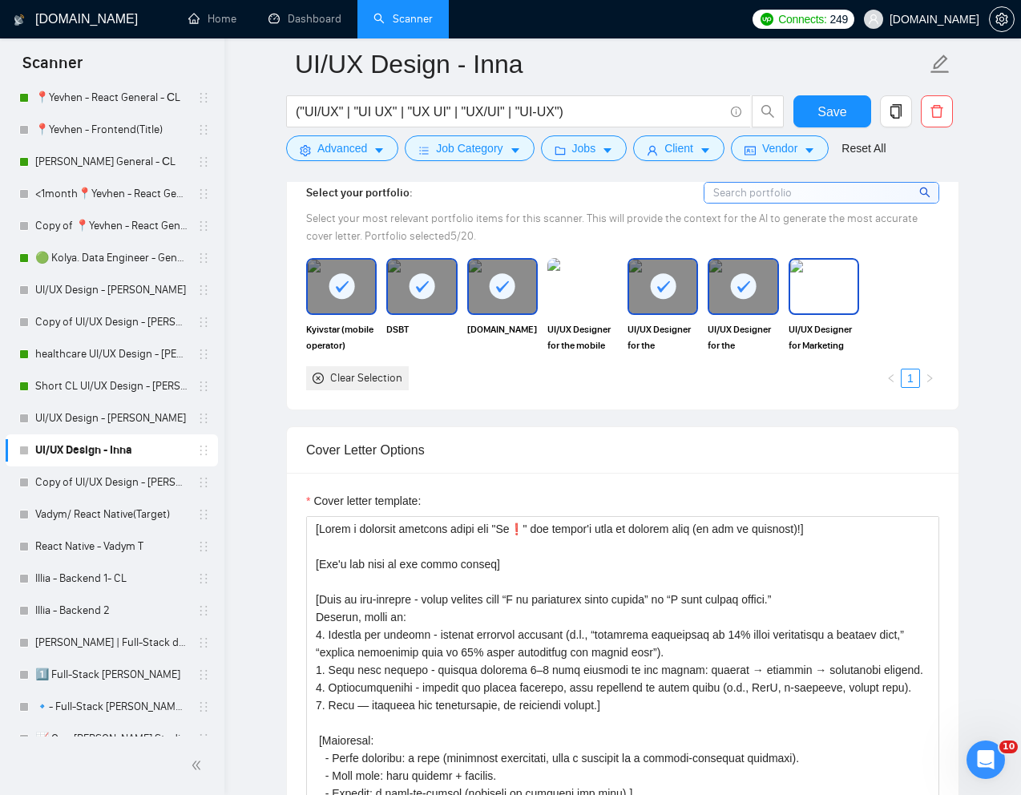
click at [827, 309] on img at bounding box center [823, 286] width 67 height 53
click at [337, 293] on rect at bounding box center [342, 286] width 26 height 26
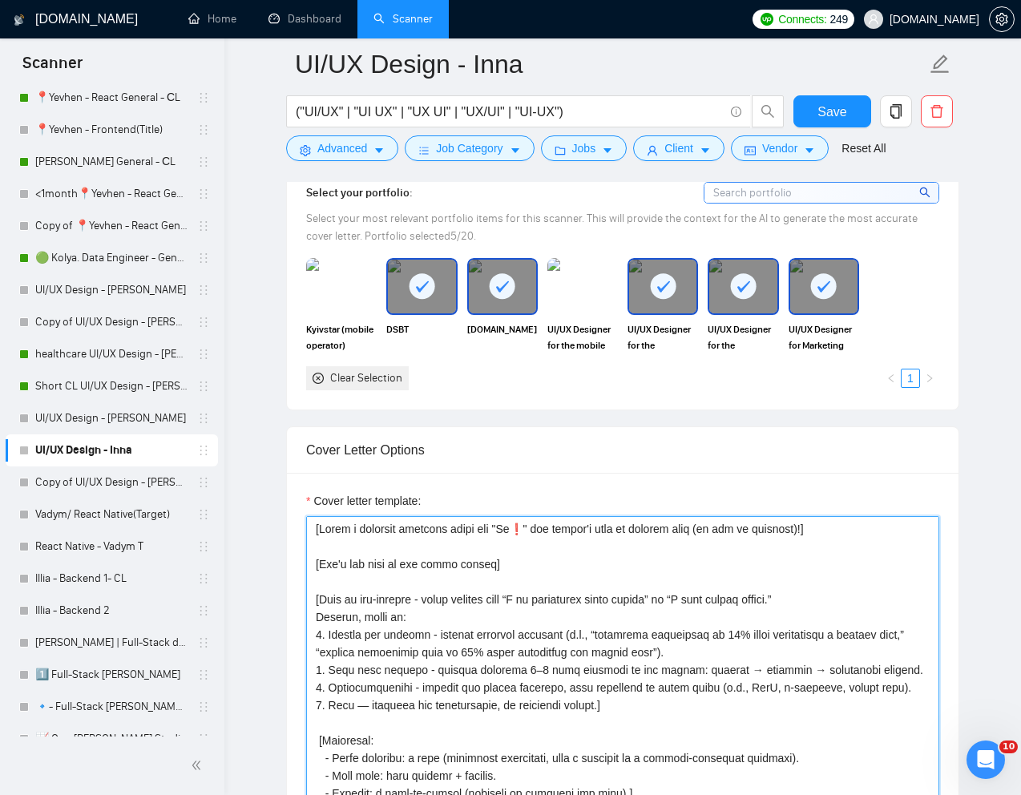
click at [526, 579] on textarea "Cover letter template:" at bounding box center [622, 696] width 633 height 361
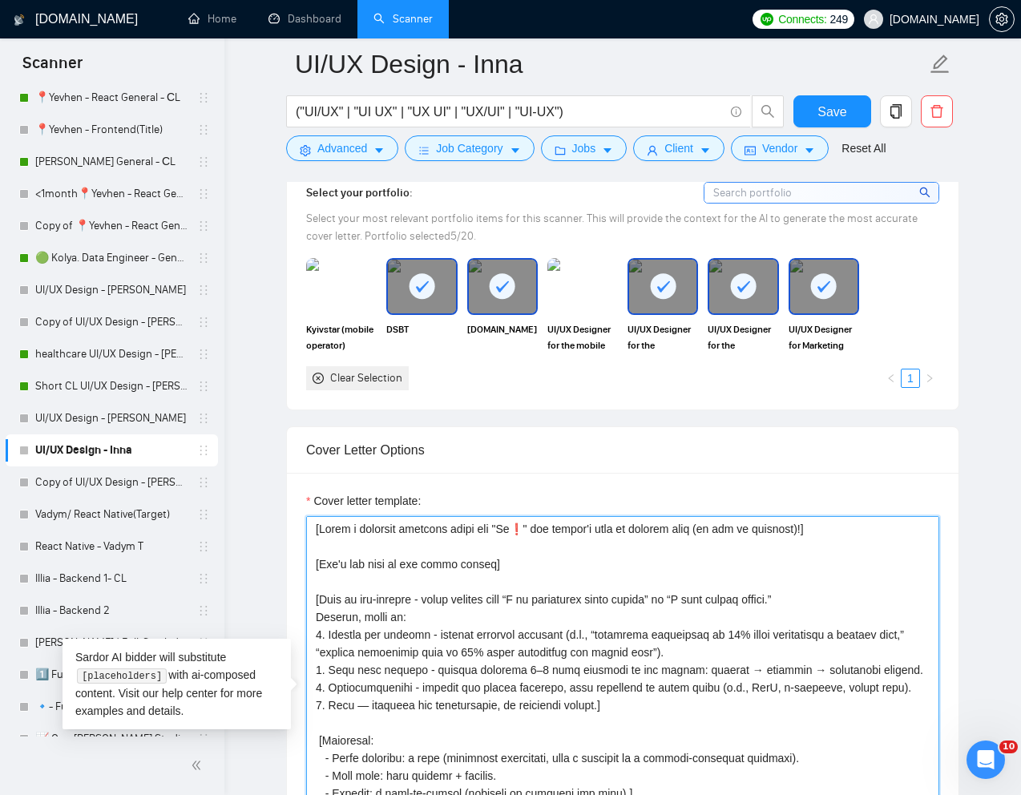
paste textarea "[When you provide examples, take them from PR_Links with links]"
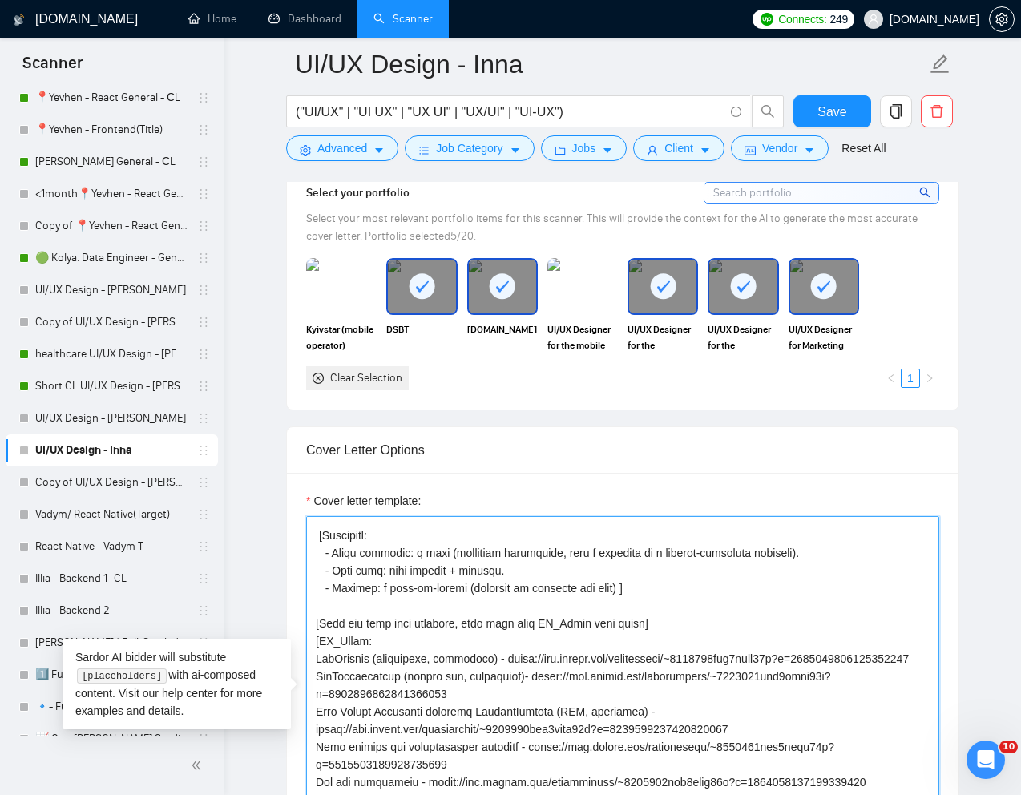
scroll to position [216, 0]
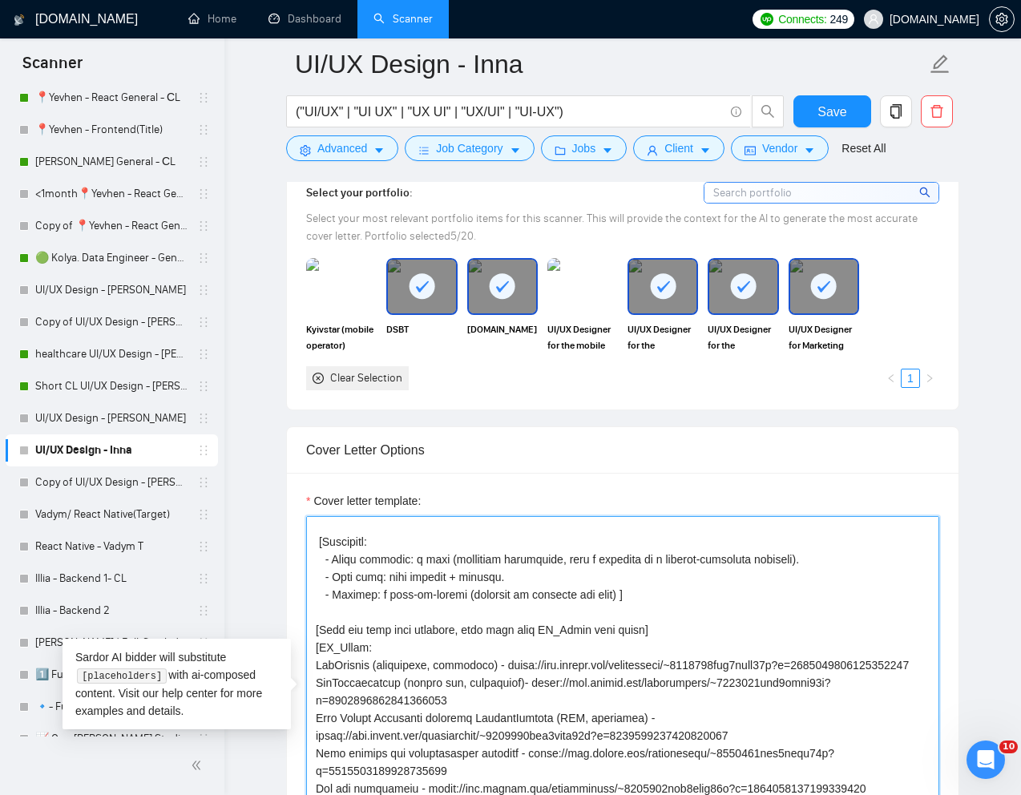
drag, startPoint x: 702, startPoint y: 635, endPoint x: 310, endPoint y: 634, distance: 391.9
click at [310, 634] on textarea "Cover letter template:" at bounding box center [622, 696] width 633 height 361
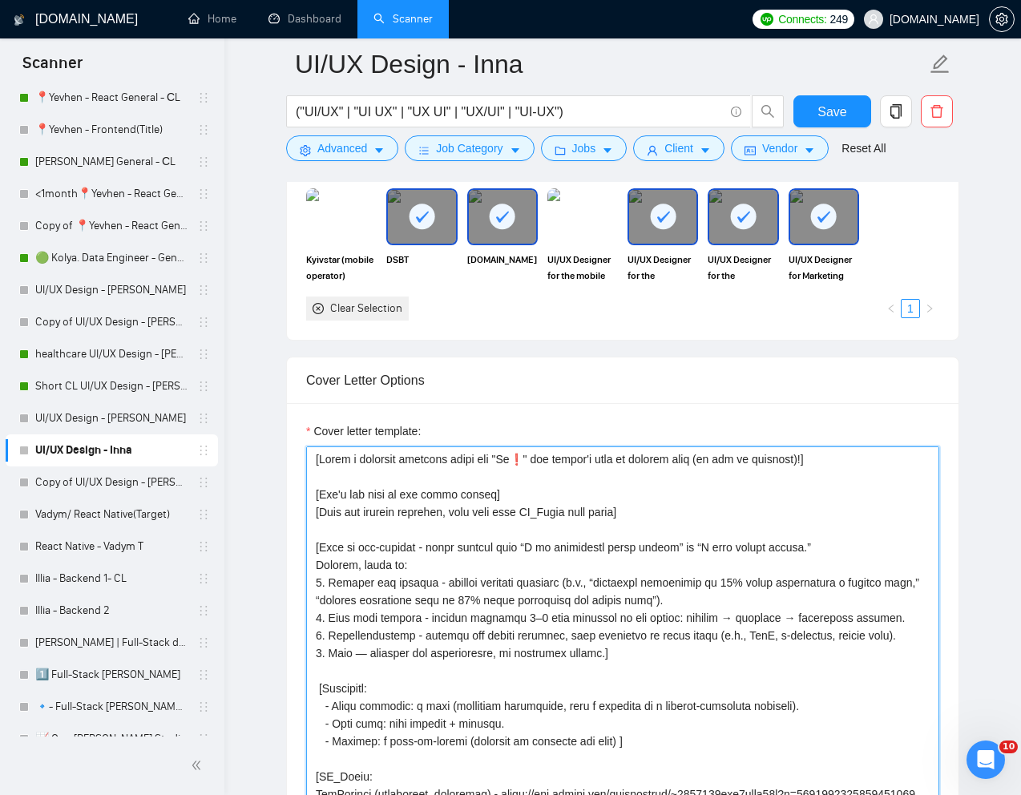
scroll to position [1460, 0]
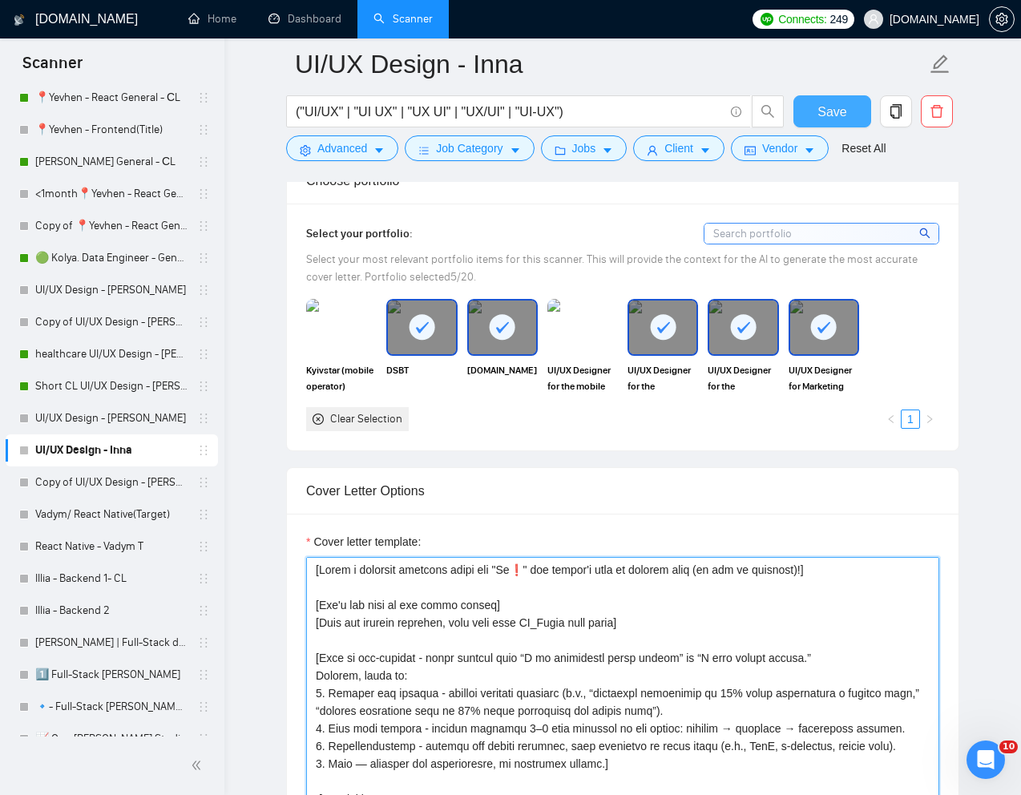
type textarea "[Lorem i dolorsit ametcons adipi eli "Se❗" doe tempor'i utla et dolorem aliq (e…"
click at [831, 112] on span "Save" at bounding box center [832, 112] width 29 height 20
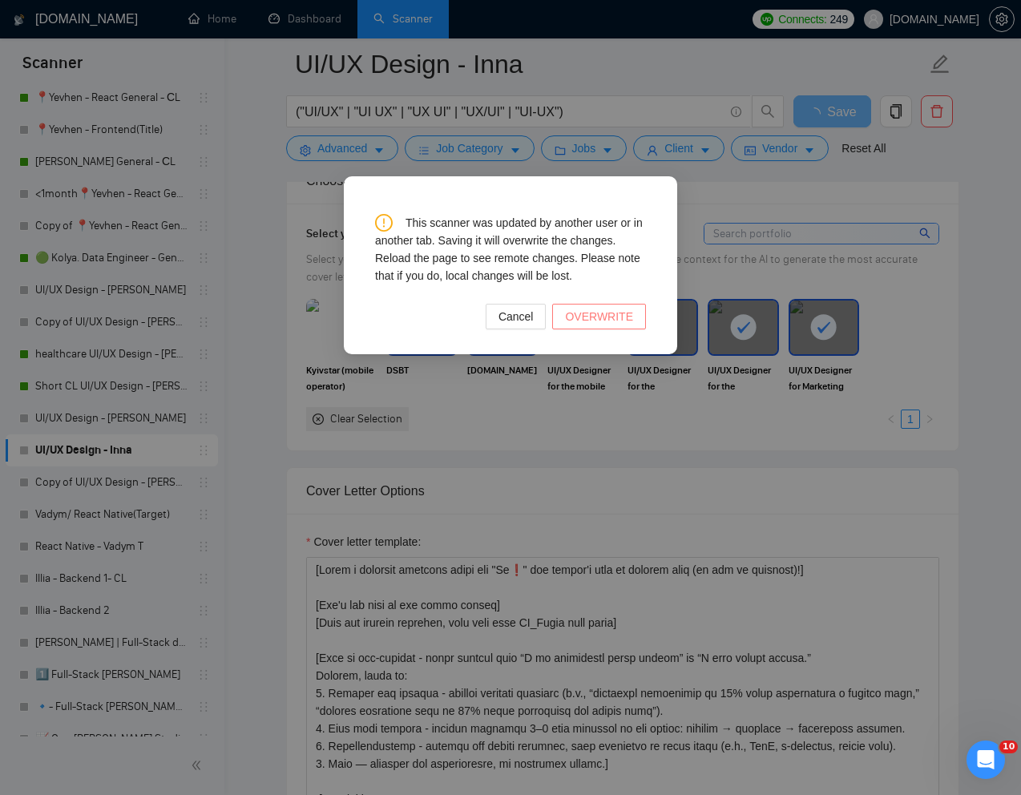
click at [581, 317] on span "OVERWRITE" at bounding box center [599, 317] width 68 height 18
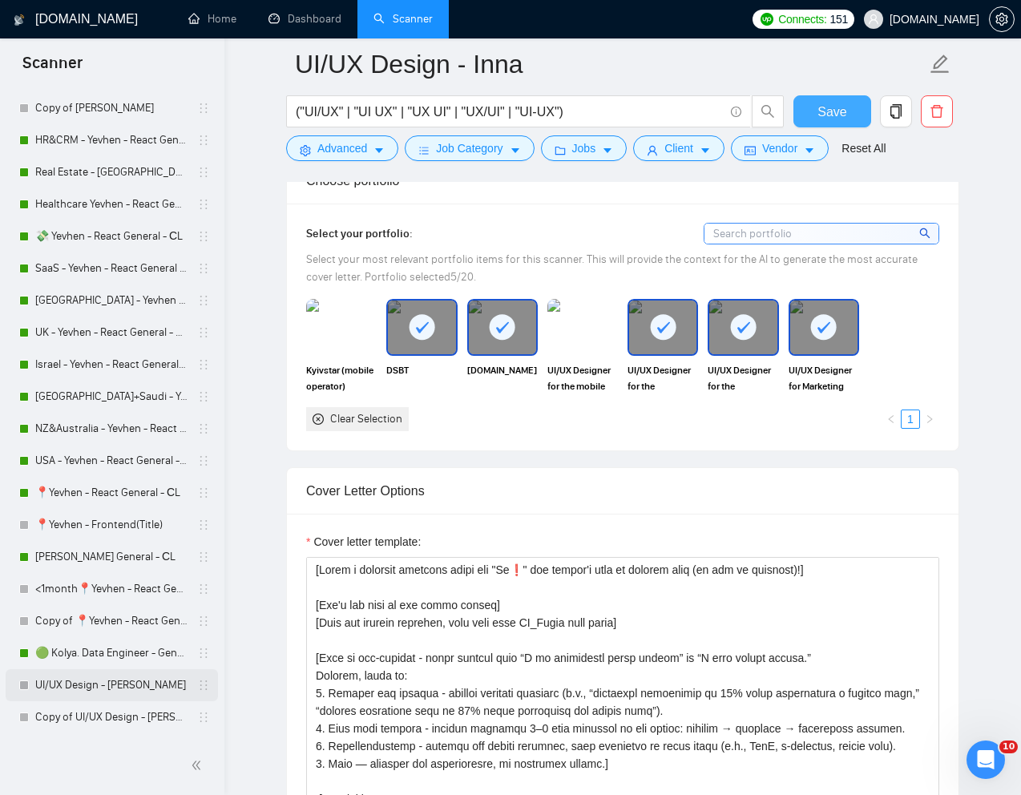
scroll to position [0, 0]
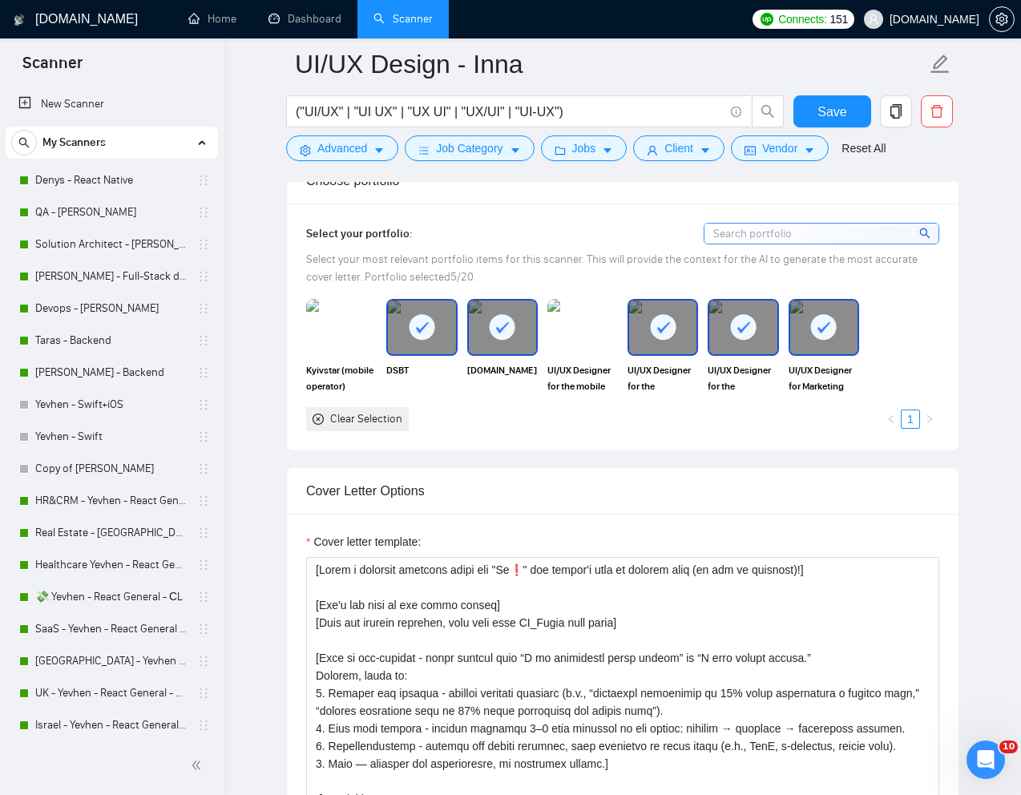
click at [90, 176] on link "Denys - React Native" at bounding box center [111, 180] width 152 height 32
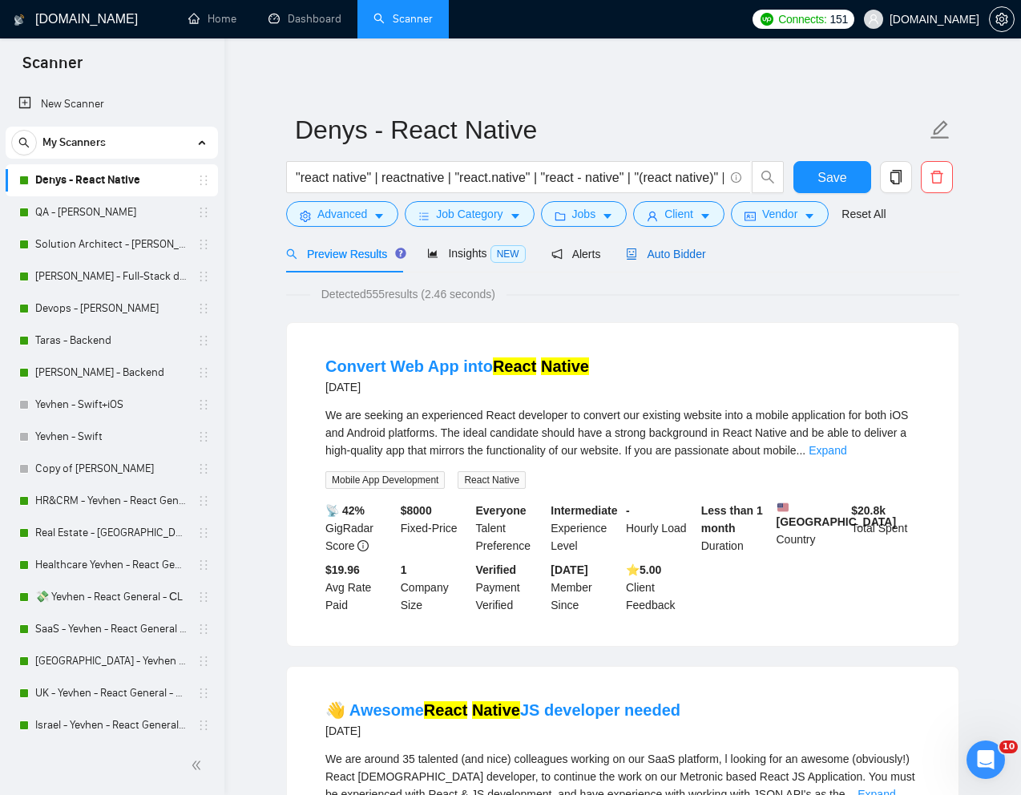
click at [678, 257] on span "Auto Bidder" at bounding box center [665, 254] width 79 height 13
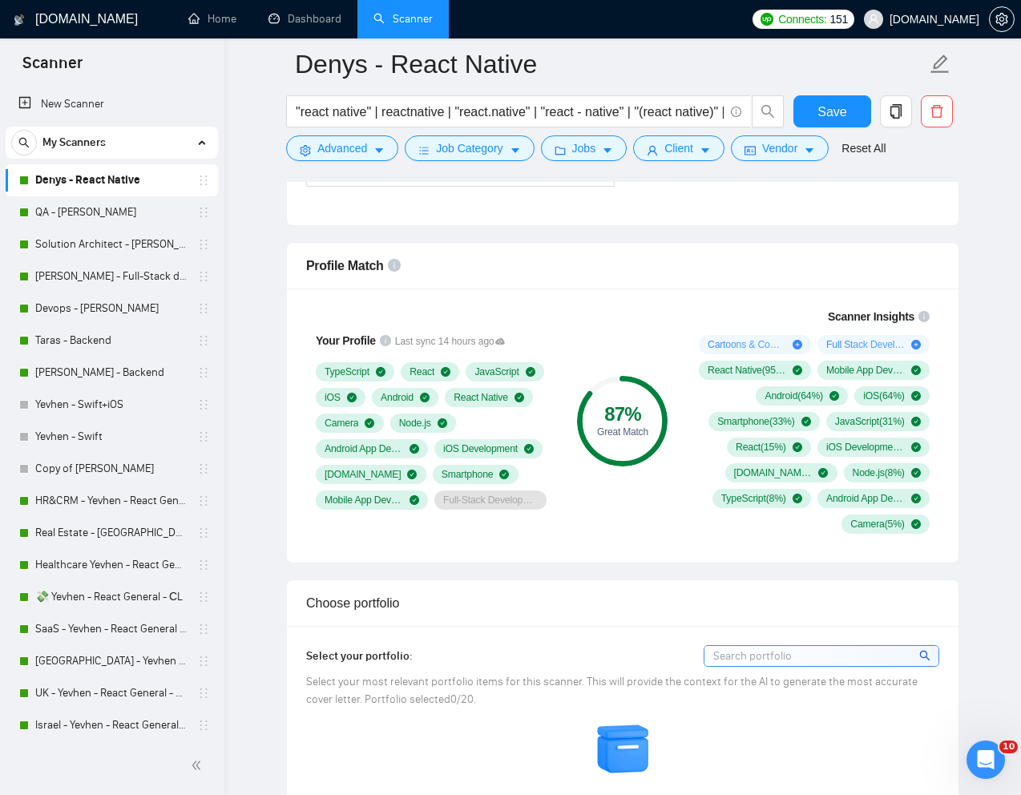
scroll to position [984, 0]
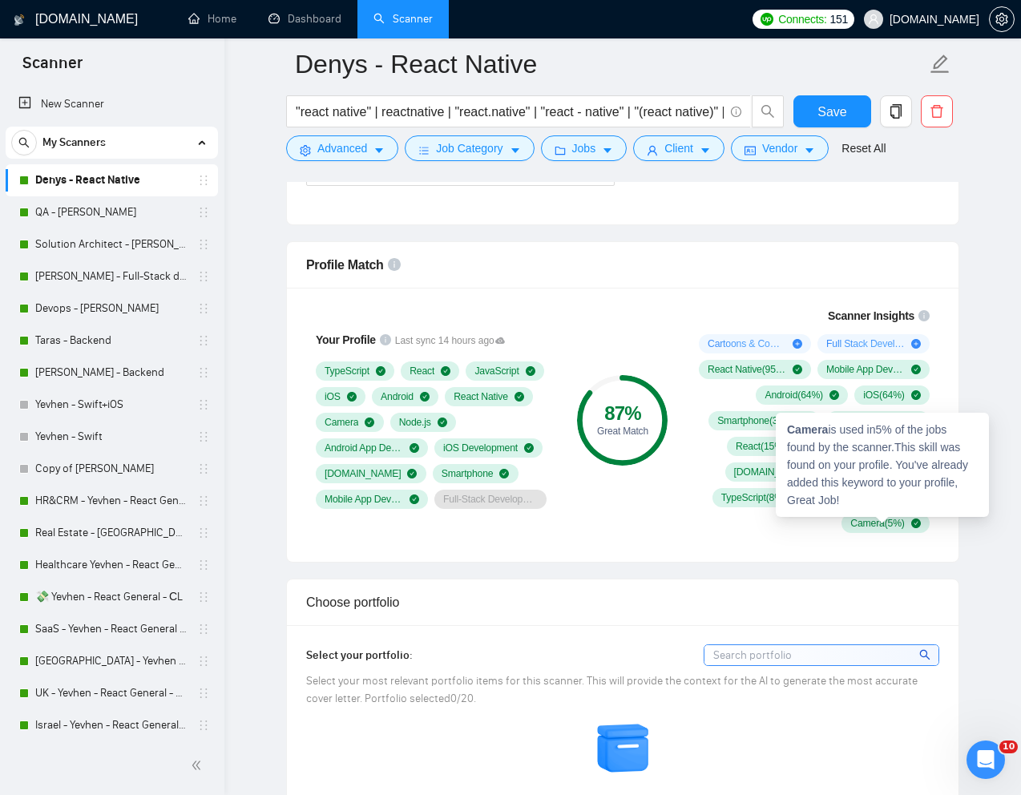
click at [810, 430] on strong "Camera" at bounding box center [807, 429] width 41 height 13
copy strong "Camera"
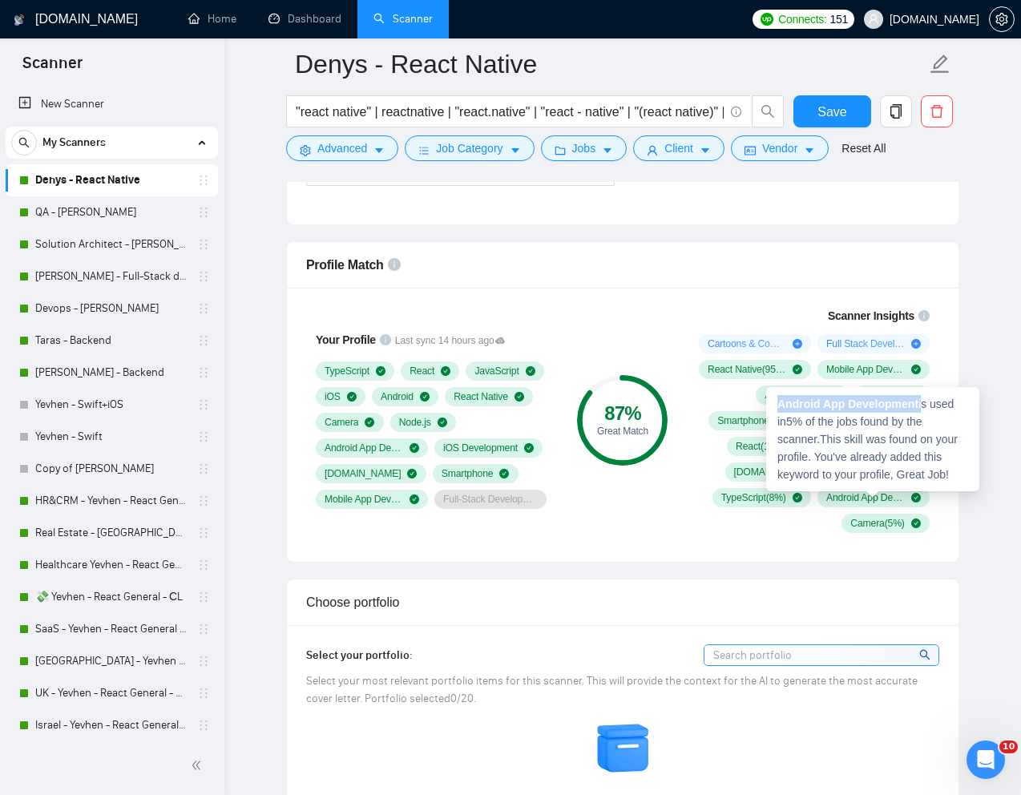
drag, startPoint x: 924, startPoint y: 401, endPoint x: 777, endPoint y: 398, distance: 147.5
click at [777, 398] on div "Android App Development is used in 5 % of the jobs found by the scanner. This s…" at bounding box center [872, 439] width 213 height 104
copy div "Android App Development"
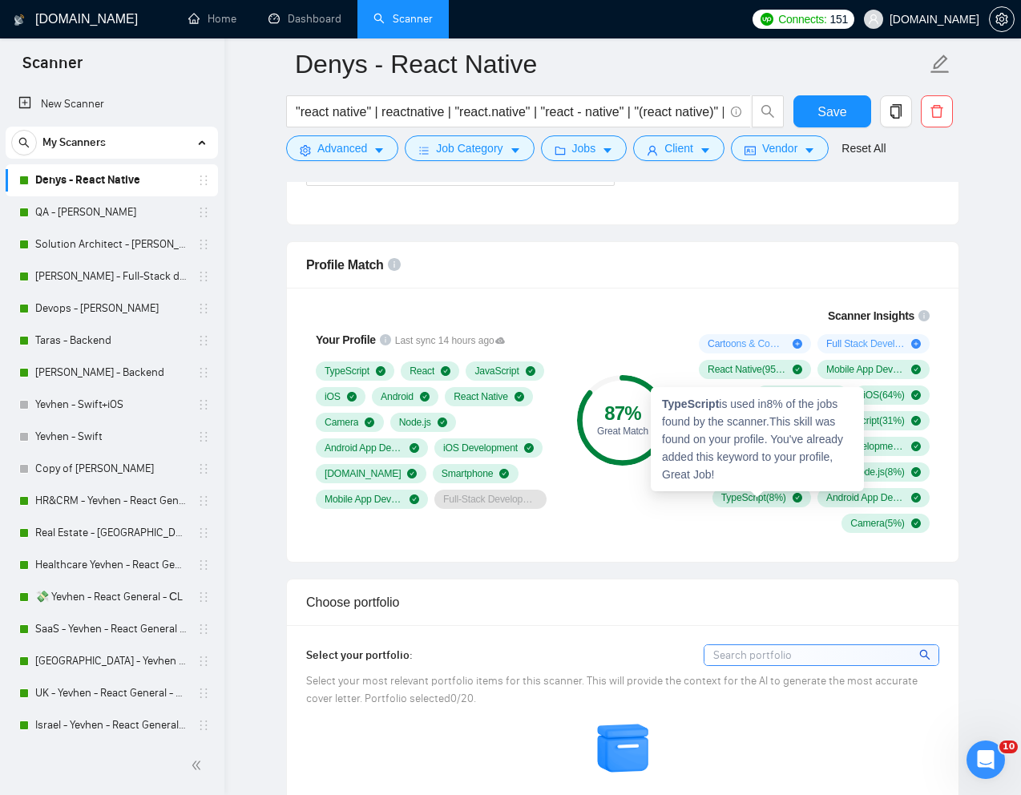
click at [684, 402] on strong "TypeScript" at bounding box center [690, 404] width 57 height 13
copy strong "TypeScript"
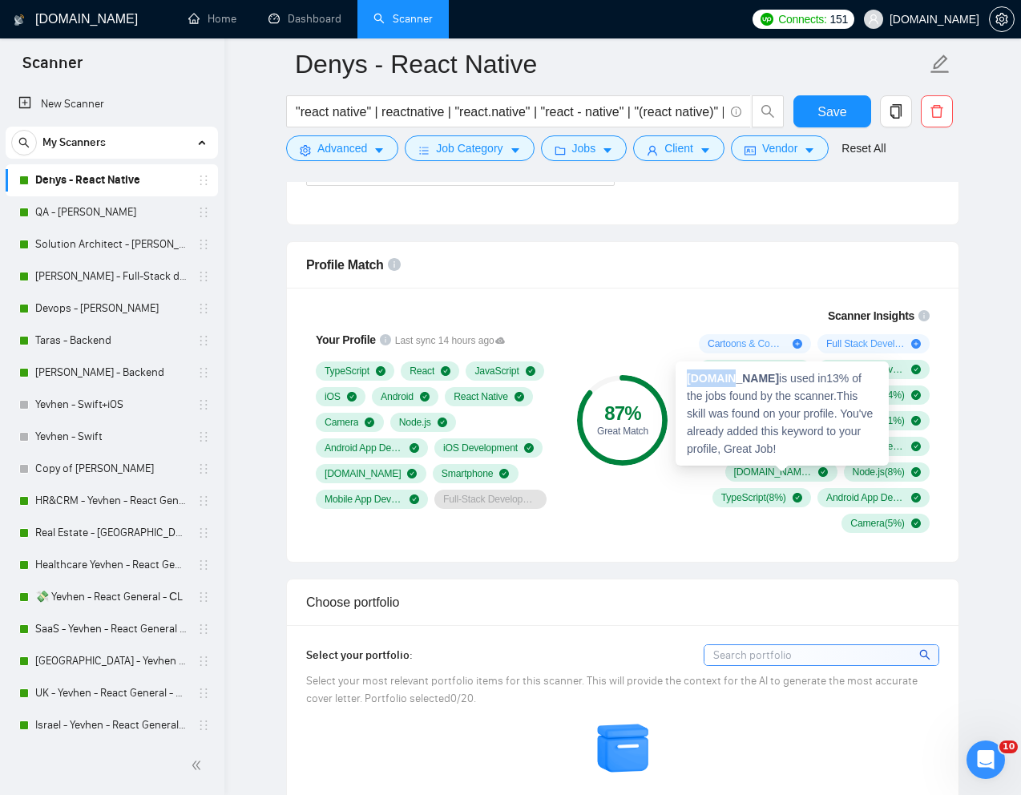
drag, startPoint x: 727, startPoint y: 378, endPoint x: 684, endPoint y: 372, distance: 42.8
click at [684, 372] on div "Expo.io is used in 13 % of the jobs found by the scanner. This skill was found …" at bounding box center [782, 413] width 213 height 104
copy strong "Expo.io"
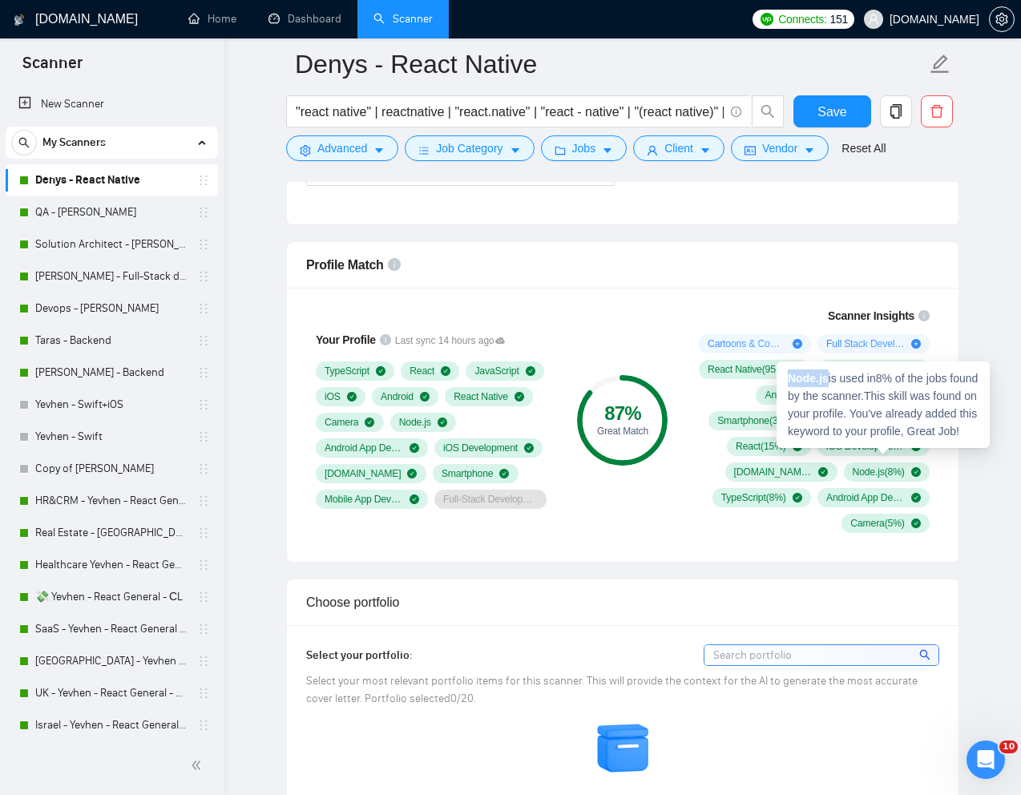
drag, startPoint x: 829, startPoint y: 378, endPoint x: 789, endPoint y: 378, distance: 40.1
click at [789, 378] on strong "Node.js" at bounding box center [808, 378] width 41 height 13
copy strong "Node.js"
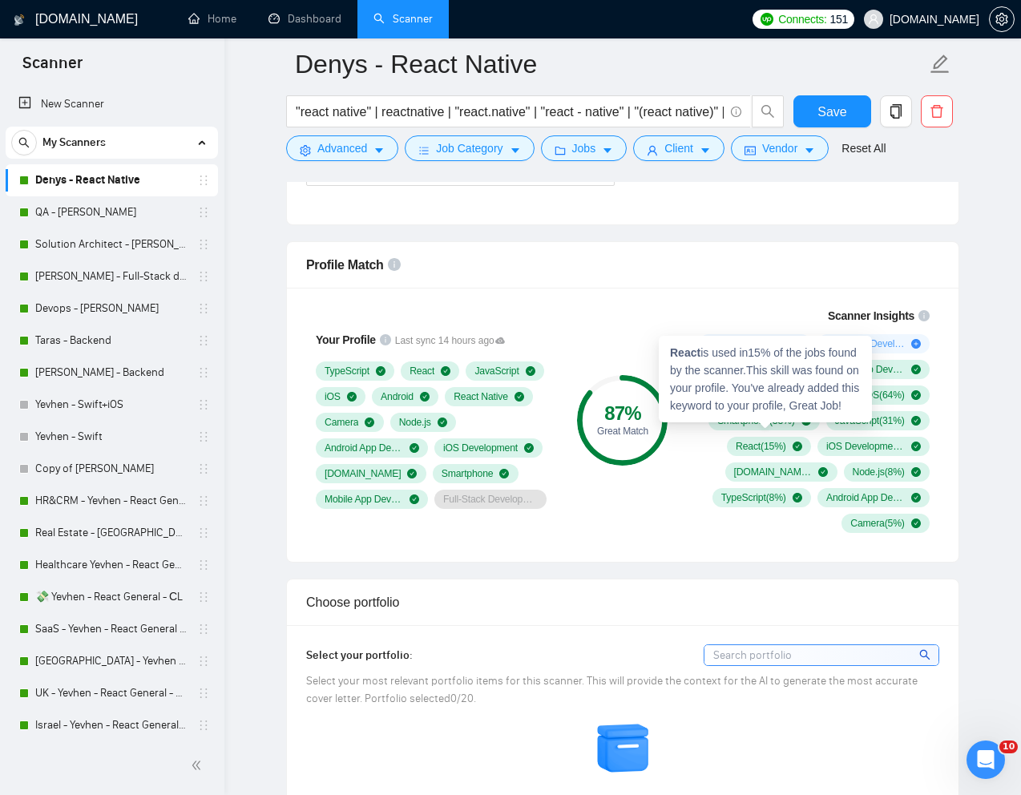
click at [692, 352] on strong "React" at bounding box center [685, 352] width 30 height 13
copy strong "React"
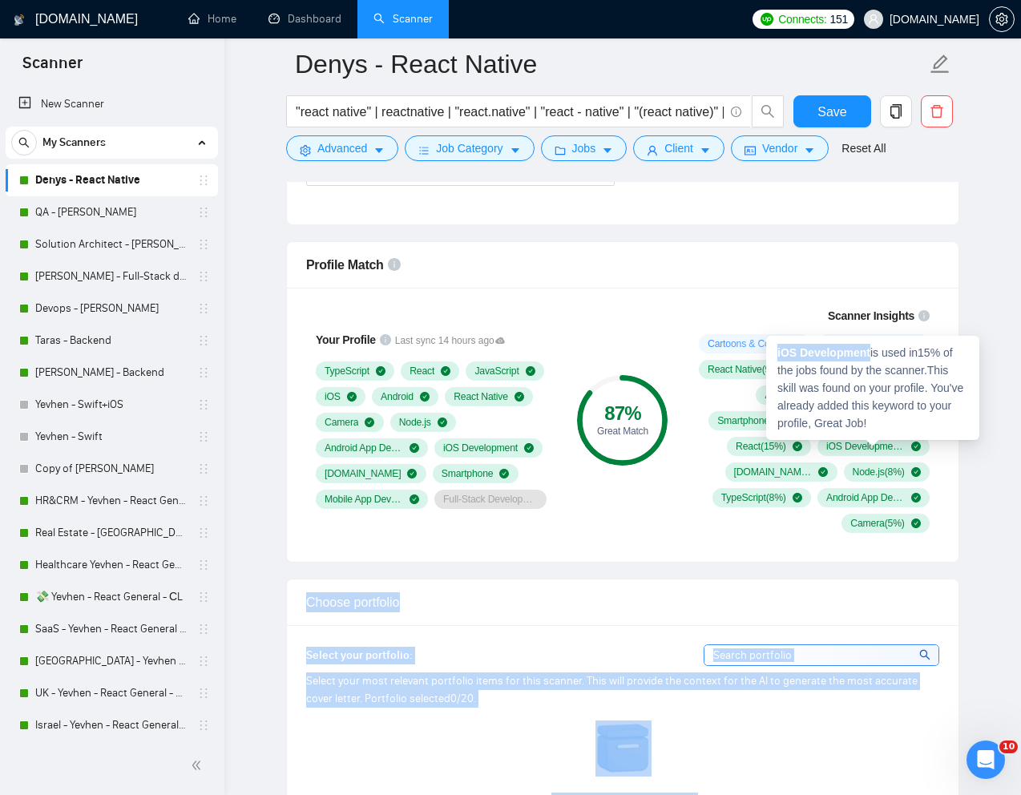
drag, startPoint x: 873, startPoint y: 351, endPoint x: 760, endPoint y: 351, distance: 113.0
click at [853, 354] on strong "iOS Development" at bounding box center [823, 352] width 93 height 13
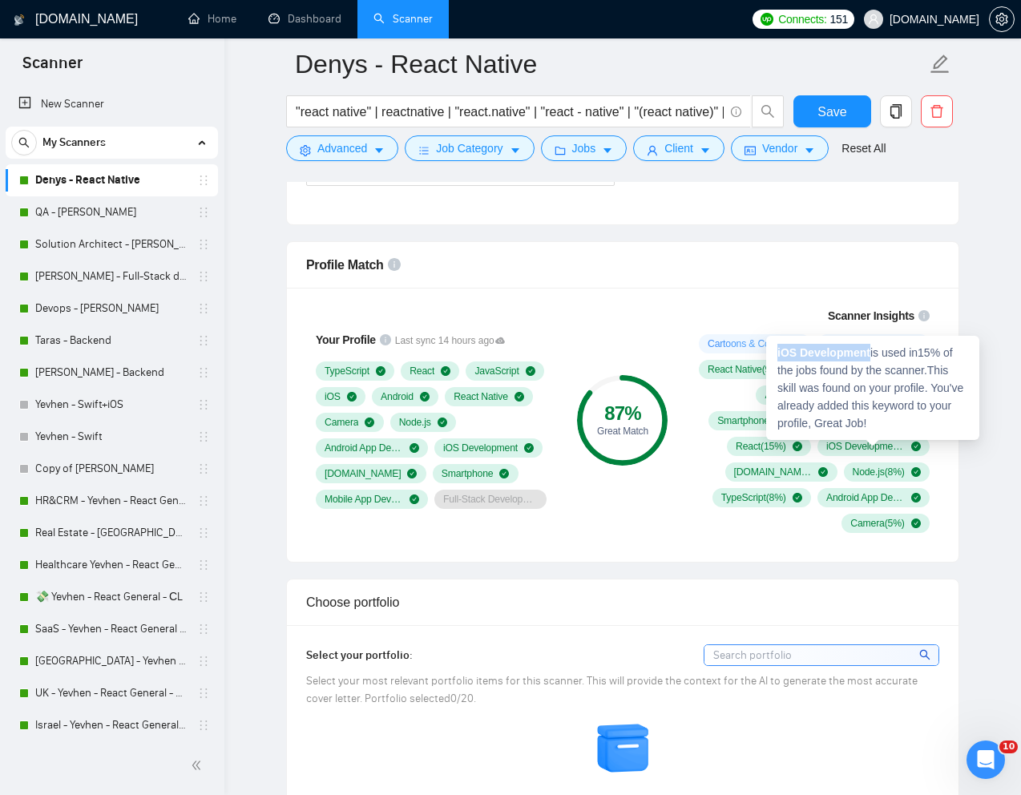
drag, startPoint x: 871, startPoint y: 353, endPoint x: 774, endPoint y: 347, distance: 97.1
click at [774, 347] on div "iOS Development is used in 15 % of the jobs found by the scanner. This skill wa…" at bounding box center [872, 388] width 213 height 104
copy strong "iOS Development"
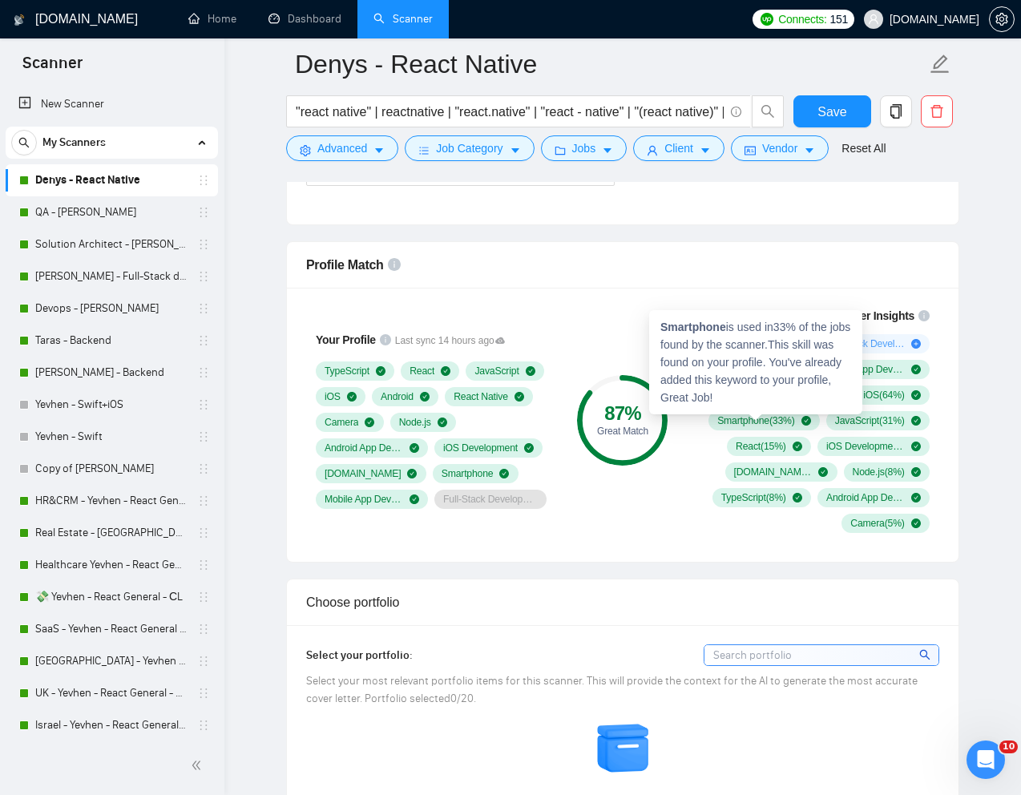
click at [697, 331] on strong "Smartphone" at bounding box center [693, 327] width 66 height 13
copy strong "Smartphone"
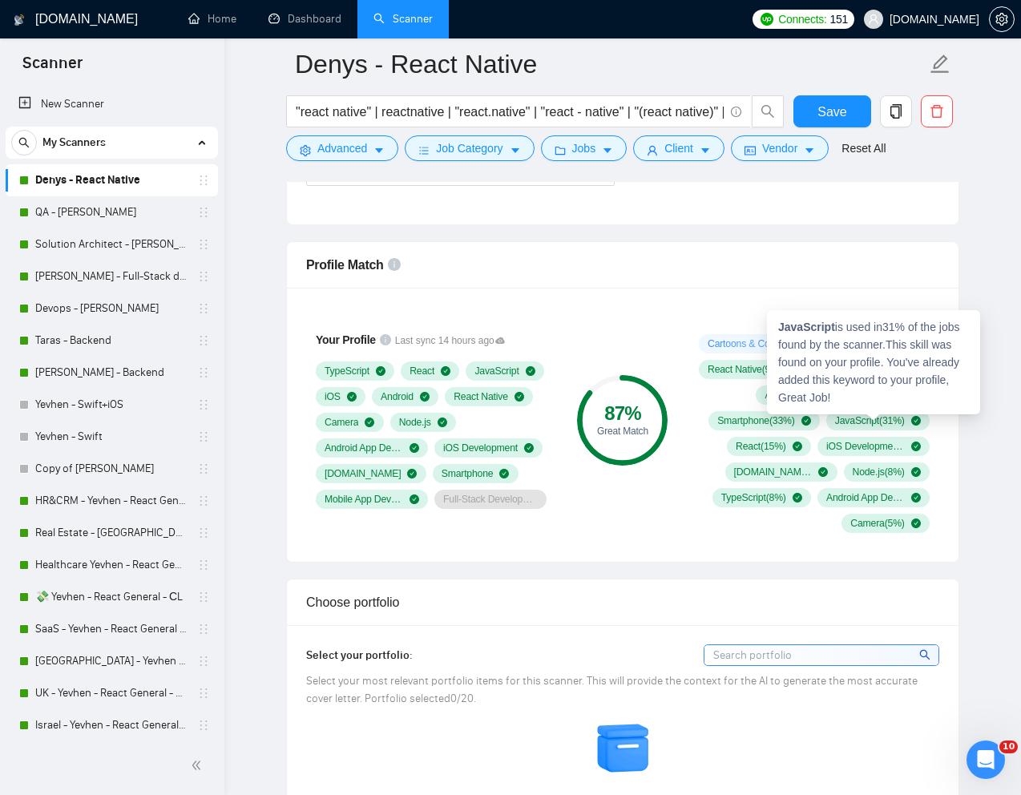
click at [805, 332] on strong "JavaScript" at bounding box center [806, 327] width 57 height 13
copy strong "JavaScript"
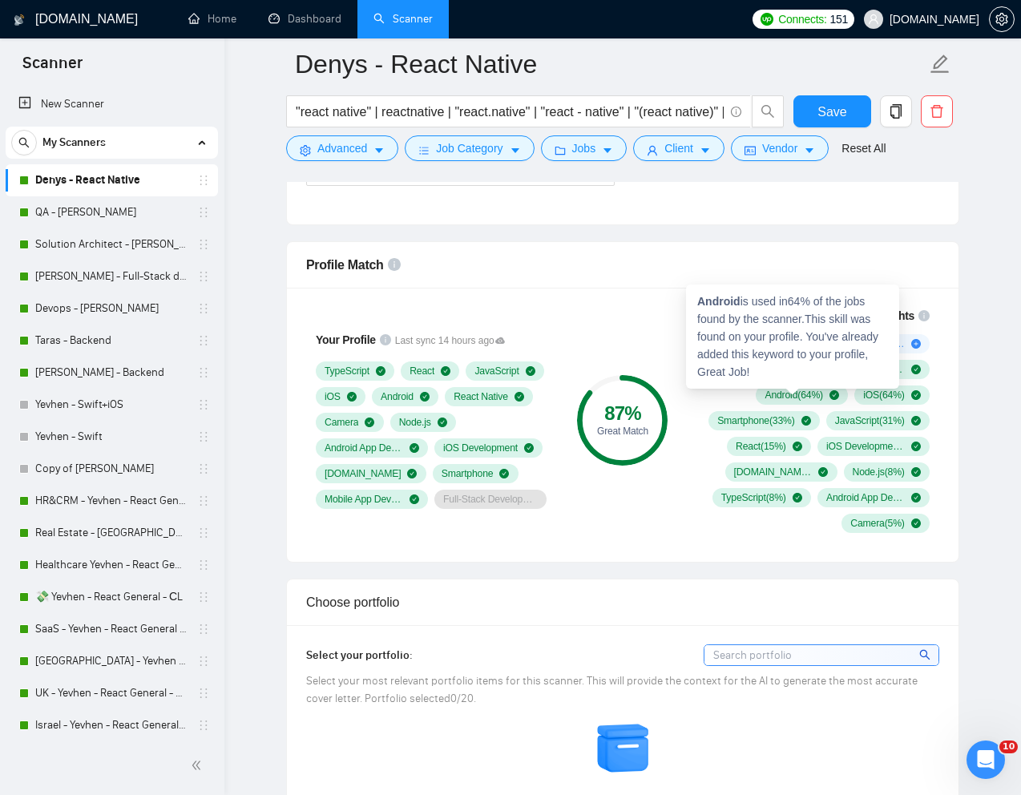
click at [722, 302] on strong "Android" at bounding box center [718, 301] width 43 height 13
copy strong "Android"
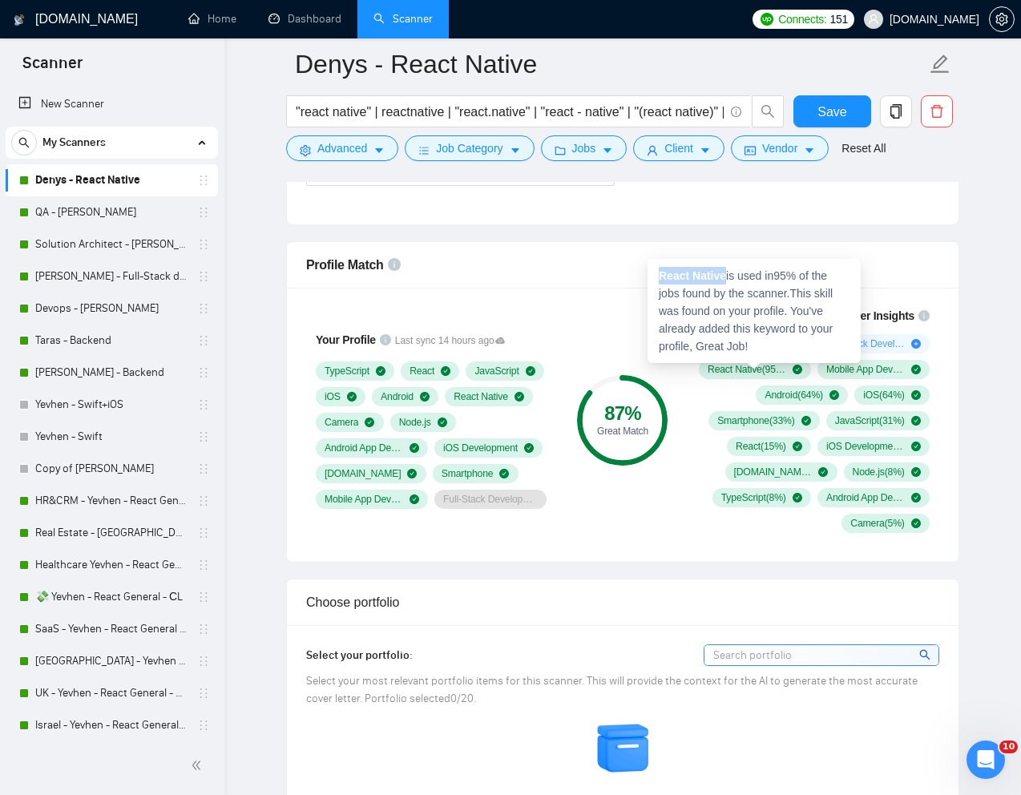
drag, startPoint x: 729, startPoint y: 279, endPoint x: 657, endPoint y: 274, distance: 71.5
click at [657, 274] on div "React Native is used in 95 % of the jobs found by the scanner. This skill was f…" at bounding box center [754, 311] width 213 height 104
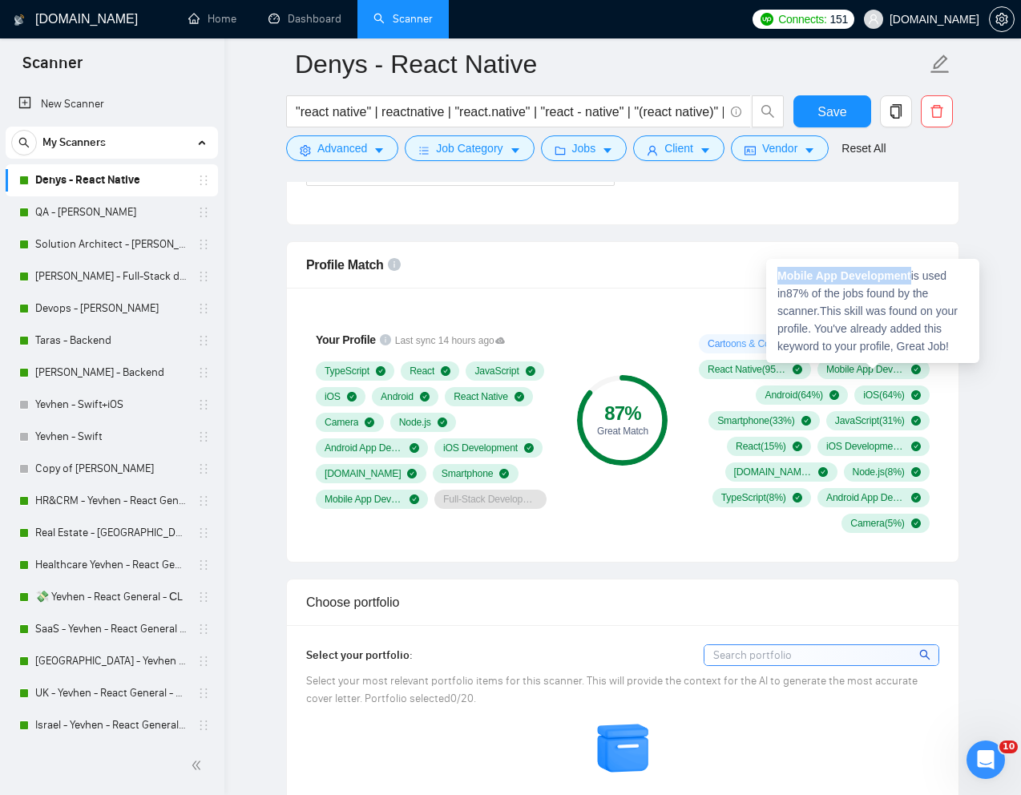
drag, startPoint x: 916, startPoint y: 276, endPoint x: 777, endPoint y: 272, distance: 139.5
click at [777, 272] on div "Mobile App Development is used in 87 % of the jobs found by the scanner. This s…" at bounding box center [872, 311] width 213 height 104
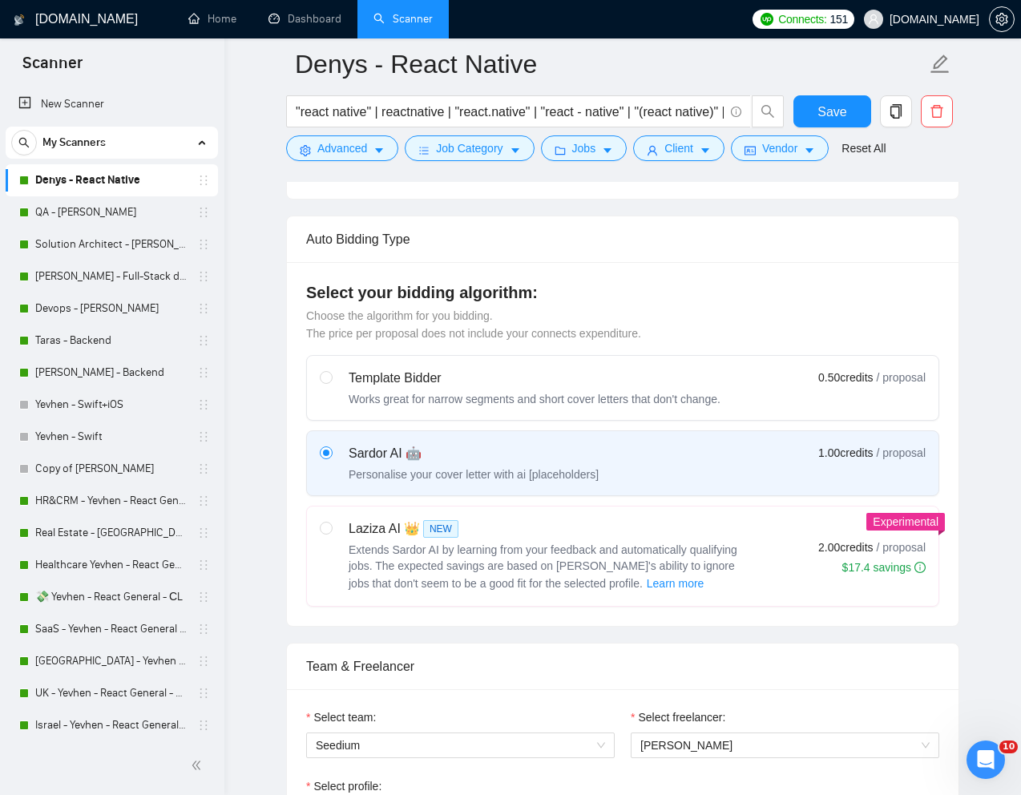
scroll to position [378, 0]
